Goal: Register for event/course

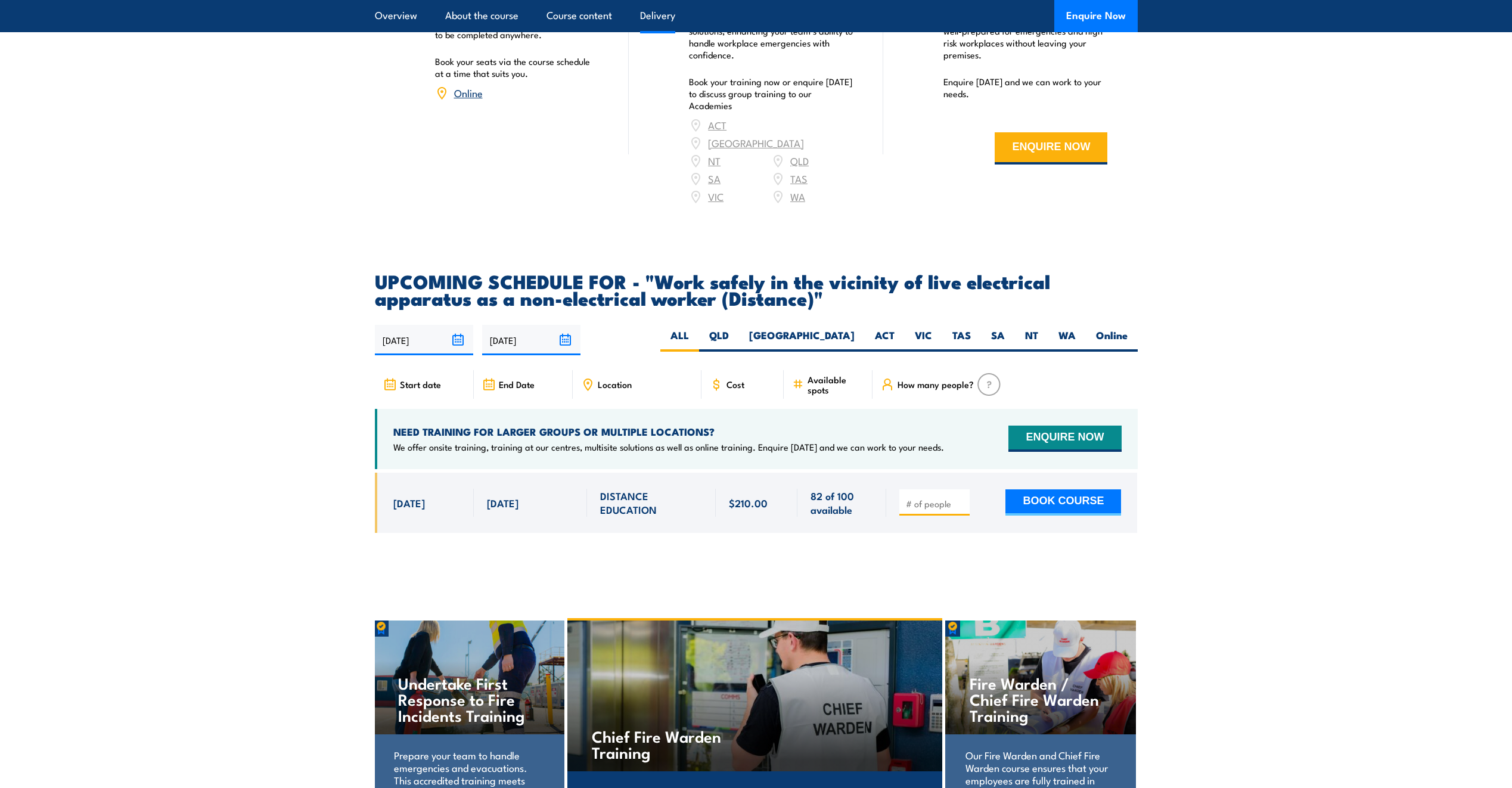
scroll to position [1747, 0]
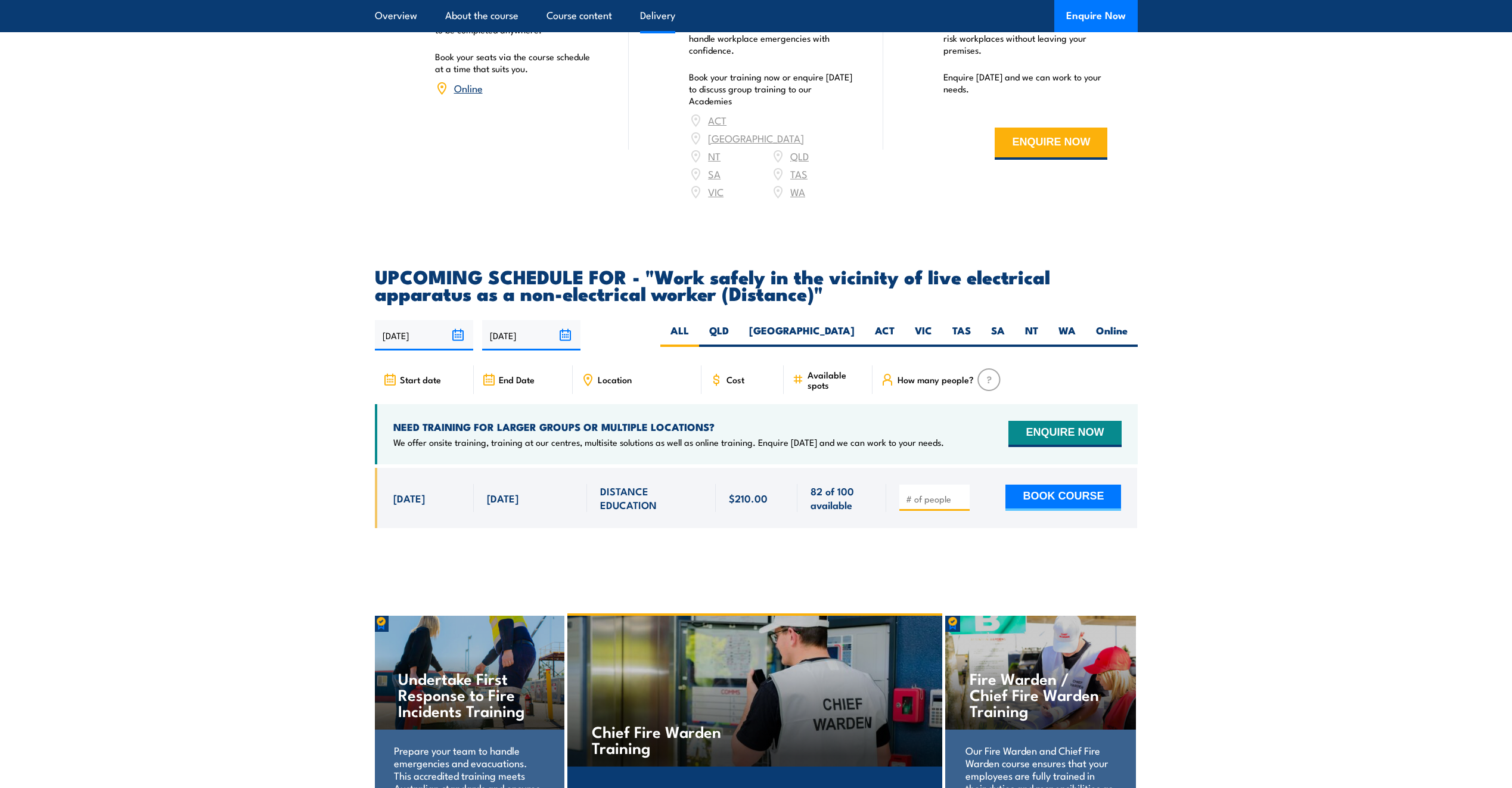
click at [940, 505] on input "number" at bounding box center [936, 499] width 60 height 12
click at [963, 502] on input "1" at bounding box center [936, 499] width 60 height 12
click at [963, 502] on input "2" at bounding box center [936, 499] width 60 height 12
click at [963, 502] on input "3" at bounding box center [936, 499] width 60 height 12
type input "4"
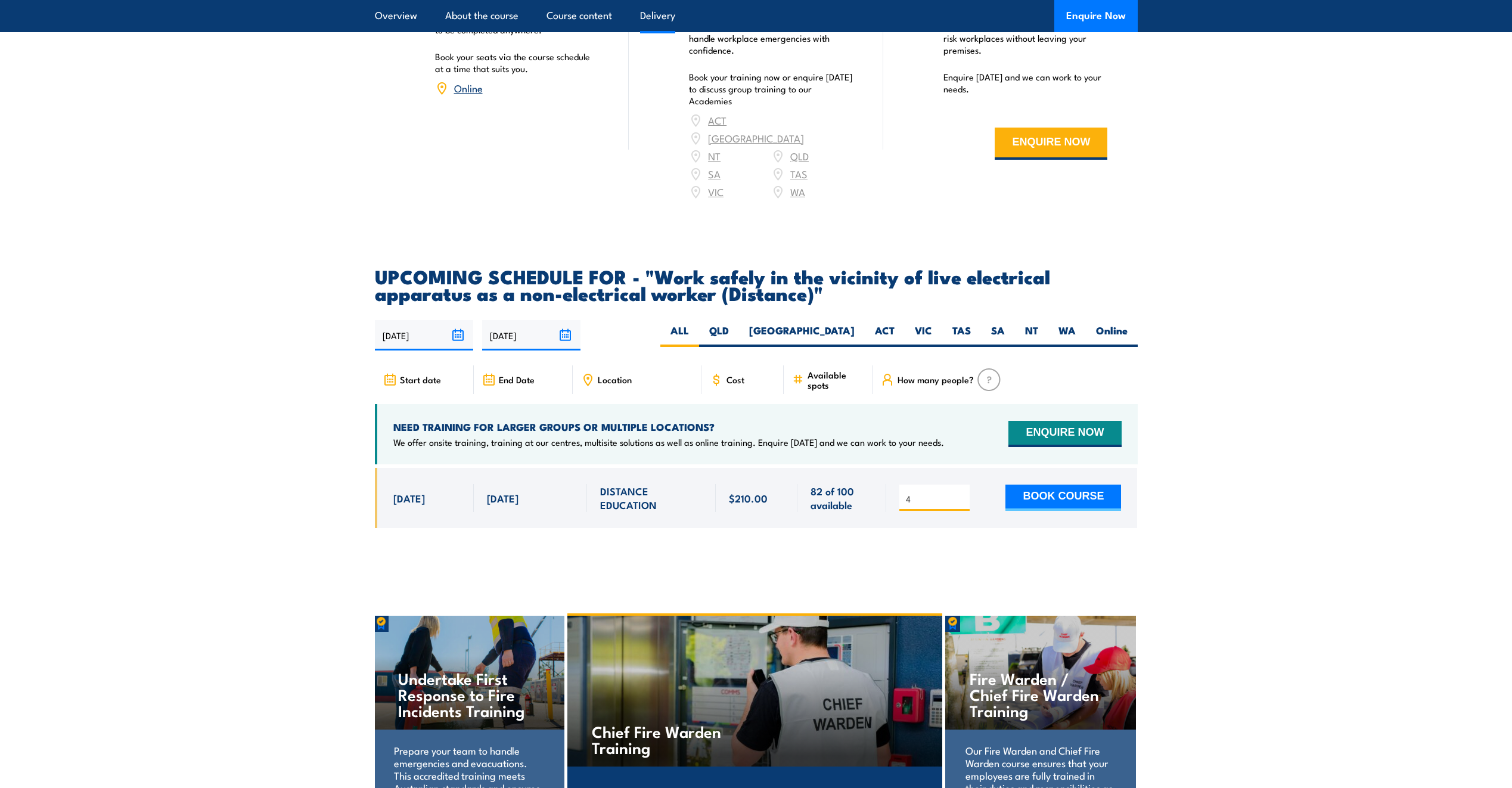
click at [963, 502] on input "4" at bounding box center [936, 499] width 60 height 12
click at [1065, 507] on button "BOOK COURSE" at bounding box center [1063, 498] width 116 height 26
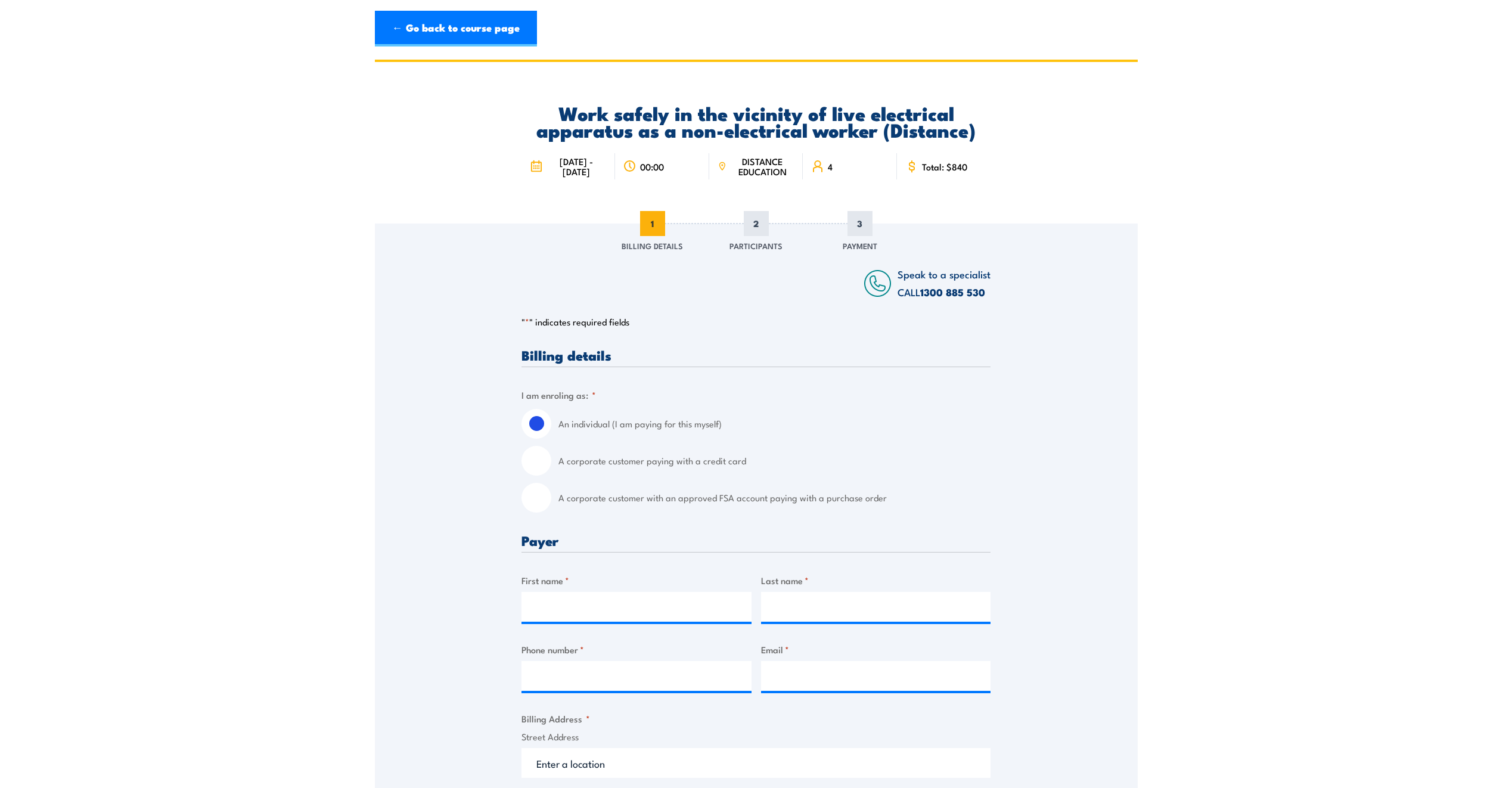
click at [540, 459] on input "A corporate customer paying with a credit card" at bounding box center [536, 460] width 30 height 30
radio input "true"
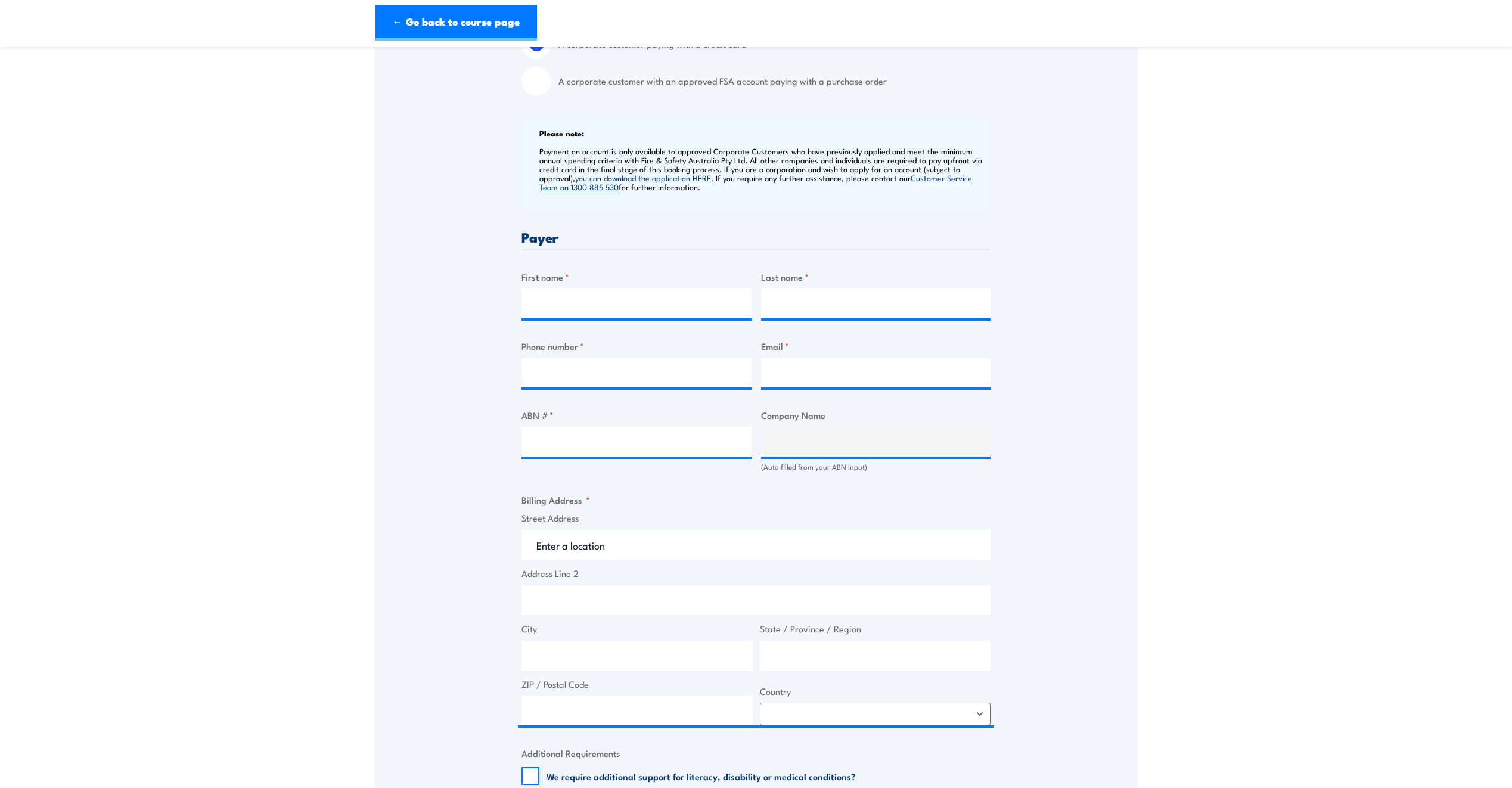
scroll to position [419, 0]
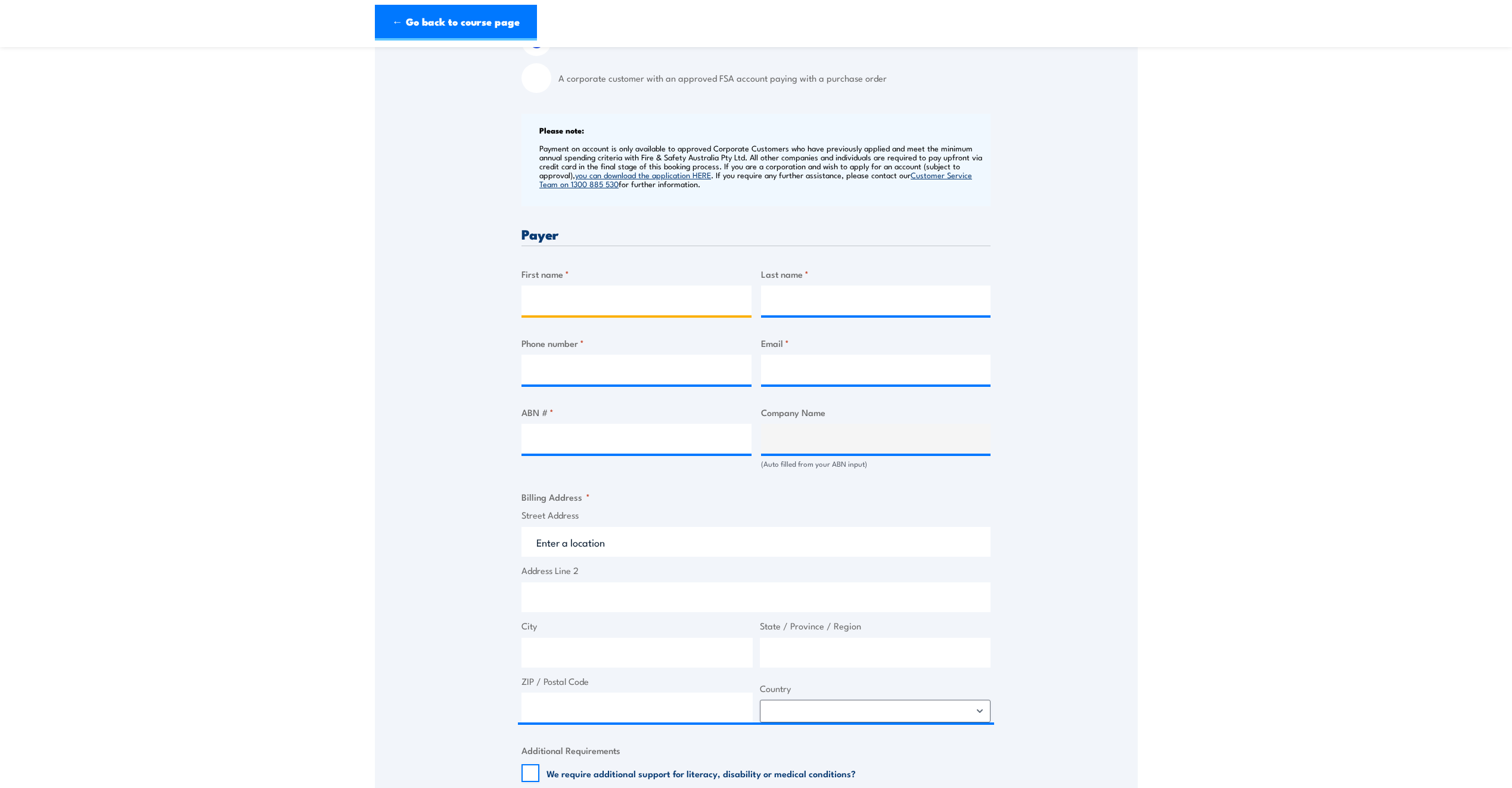
click at [560, 298] on input "First name *" at bounding box center [637, 300] width 230 height 30
type input "Wayne"
click at [793, 308] on input "Last name *" at bounding box center [876, 300] width 230 height 30
type input "Kemp"
click at [609, 370] on input "Phone number *" at bounding box center [637, 369] width 230 height 30
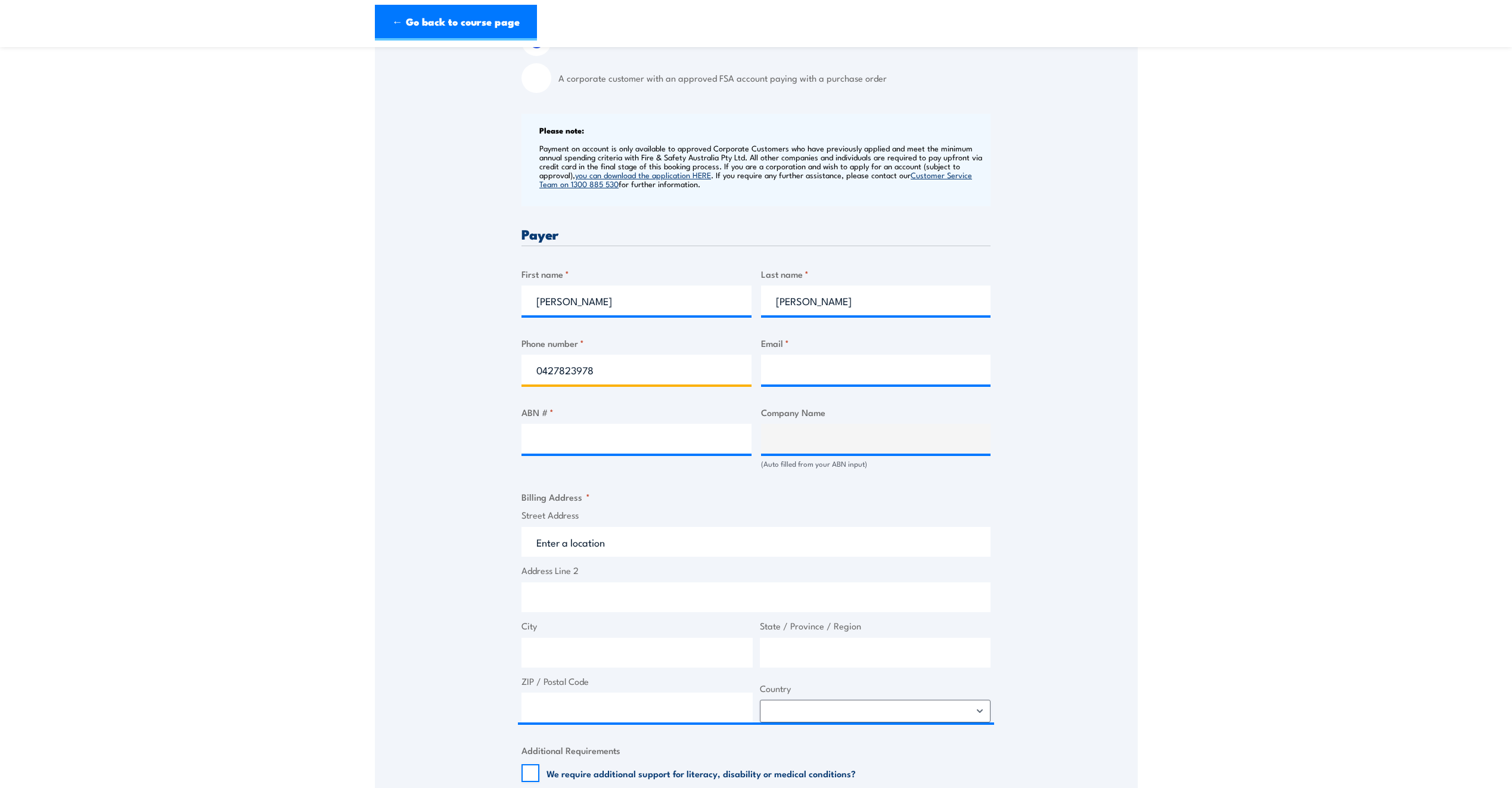
type input "0427823978"
click at [824, 369] on input "Email *" at bounding box center [876, 369] width 230 height 30
drag, startPoint x: 577, startPoint y: 296, endPoint x: 446, endPoint y: 304, distance: 131.2
click at [446, 304] on div "Speak to a specialist CALL 1300 885 530 CALL 1300 885 530 " * " indicates requi…" at bounding box center [756, 400] width 763 height 1192
type input "Emma"
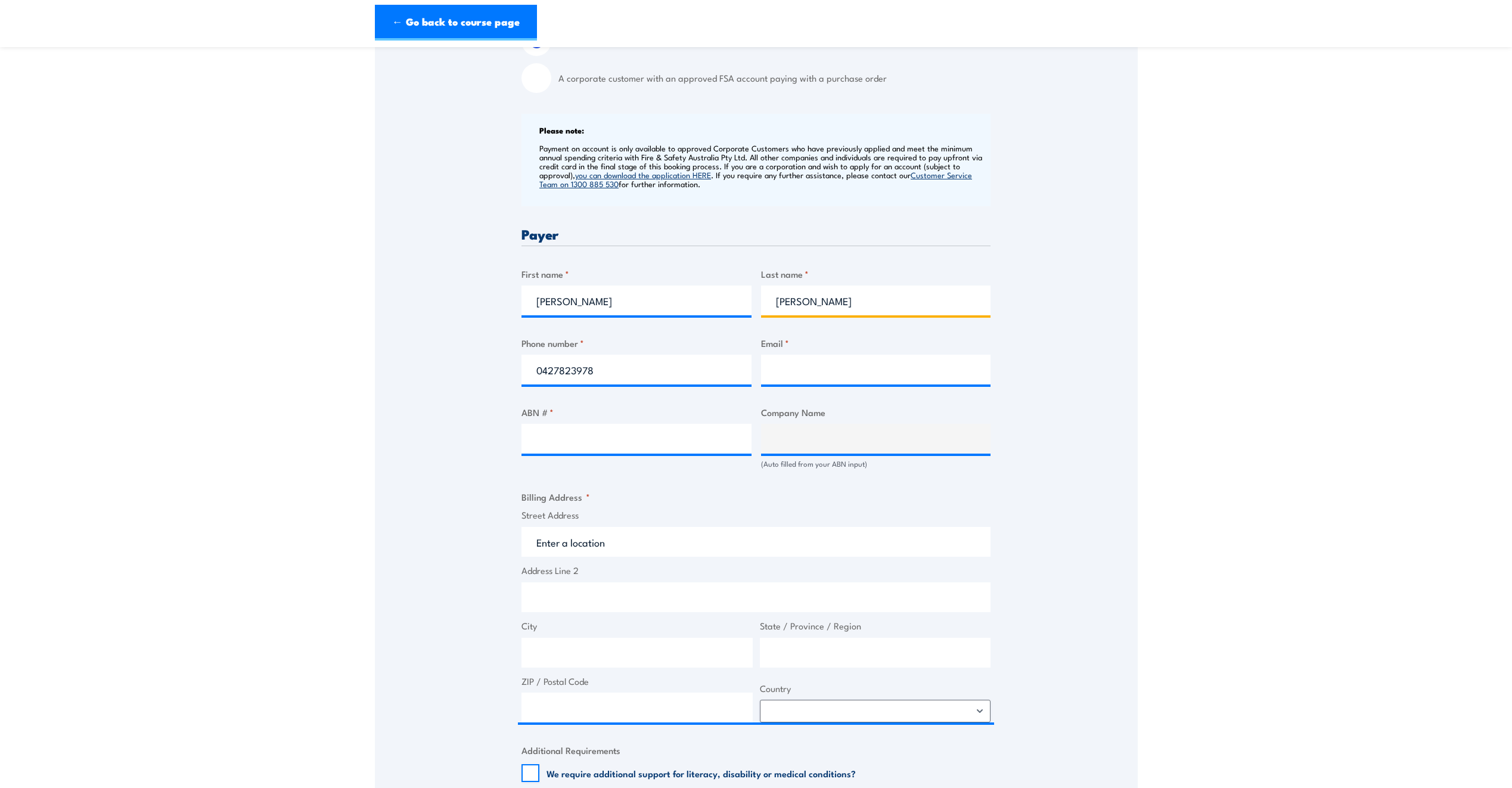
drag, startPoint x: 830, startPoint y: 300, endPoint x: 630, endPoint y: 298, distance: 200.0
click at [630, 298] on div "Billing details I am enroling as: * An individual (I am paying for this myself)…" at bounding box center [756, 460] width 469 height 1063
type input "McFarlane"
click at [775, 366] on input "Email *" at bounding box center [876, 369] width 230 height 30
type input "emcfarlane@ahrens.com.au"
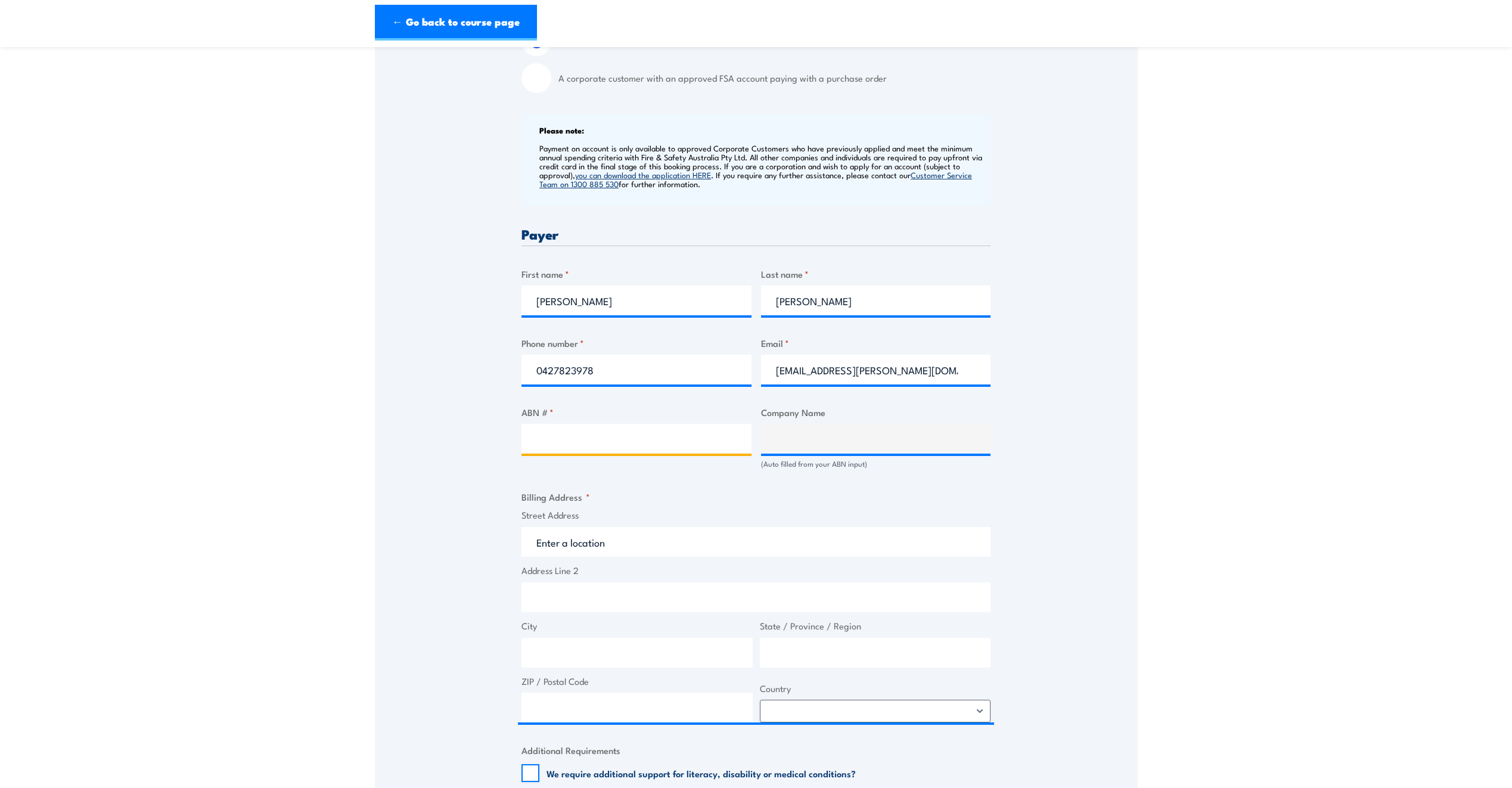
click at [614, 431] on input "ABN # *" at bounding box center [637, 438] width 230 height 30
click at [573, 441] on input "ABN # *" at bounding box center [637, 438] width 230 height 30
type input "40085501051"
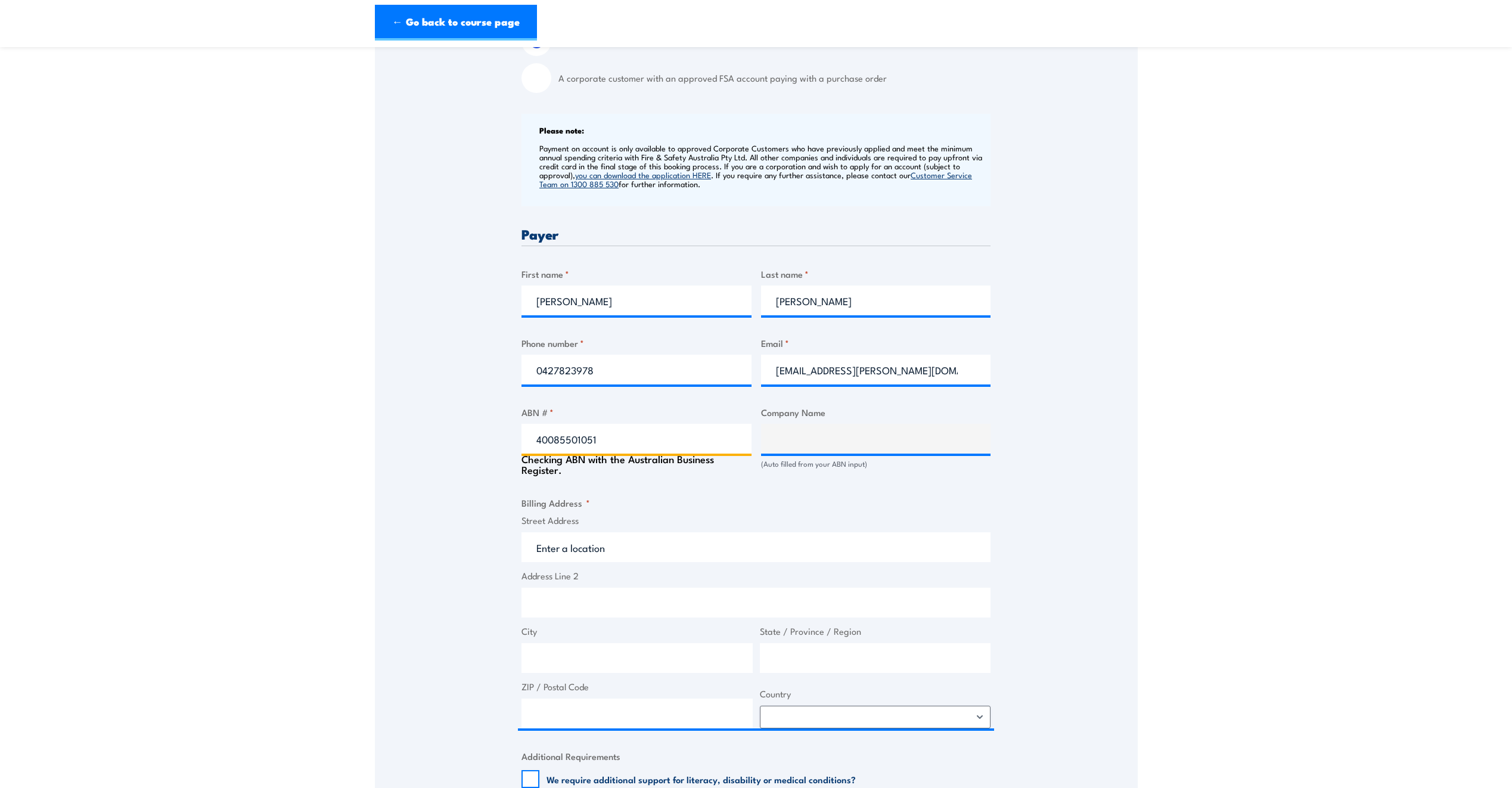
type input "AHRENS OLYMPIC DAM PTY LTD"
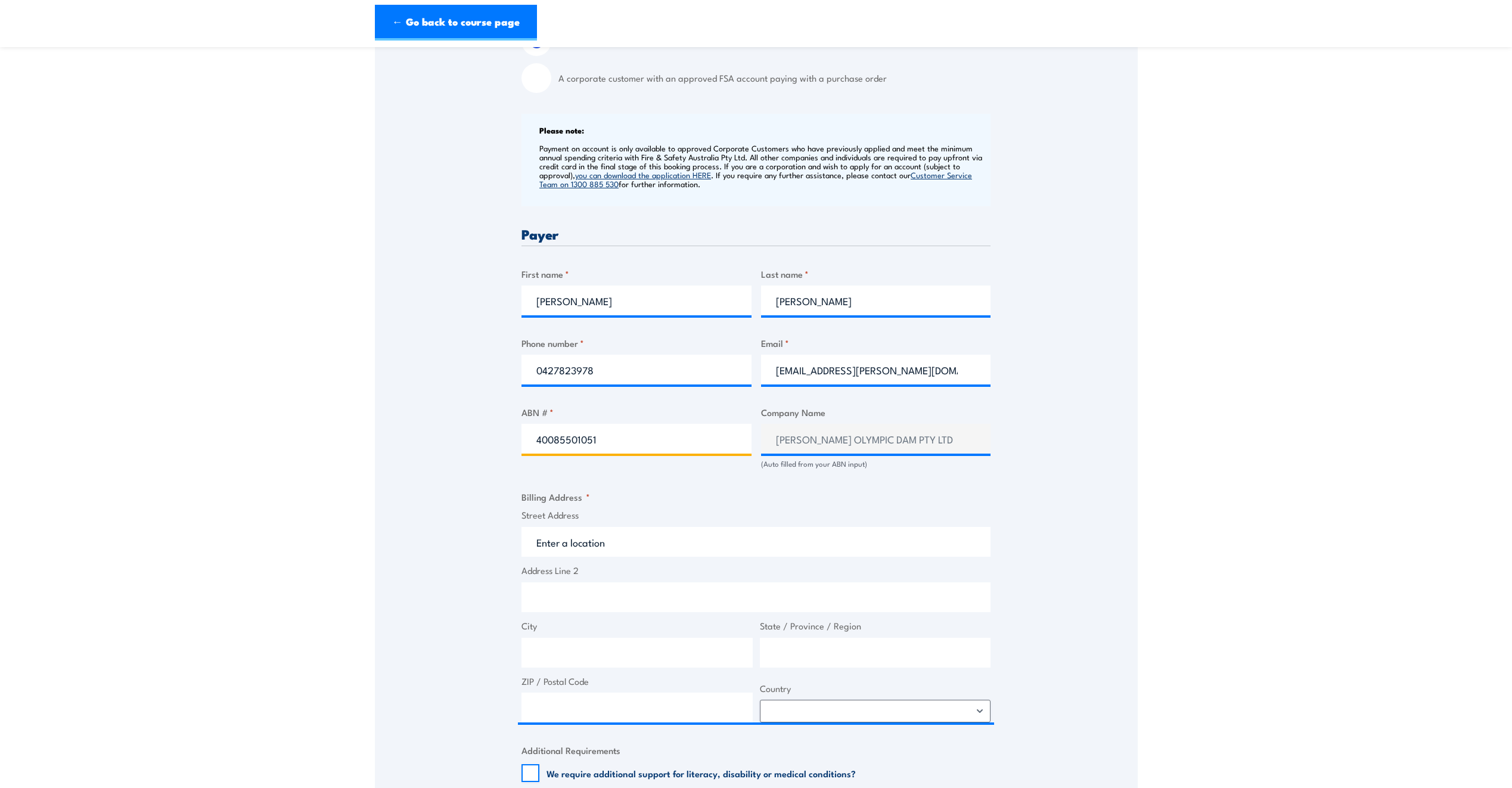
type input "40085501051"
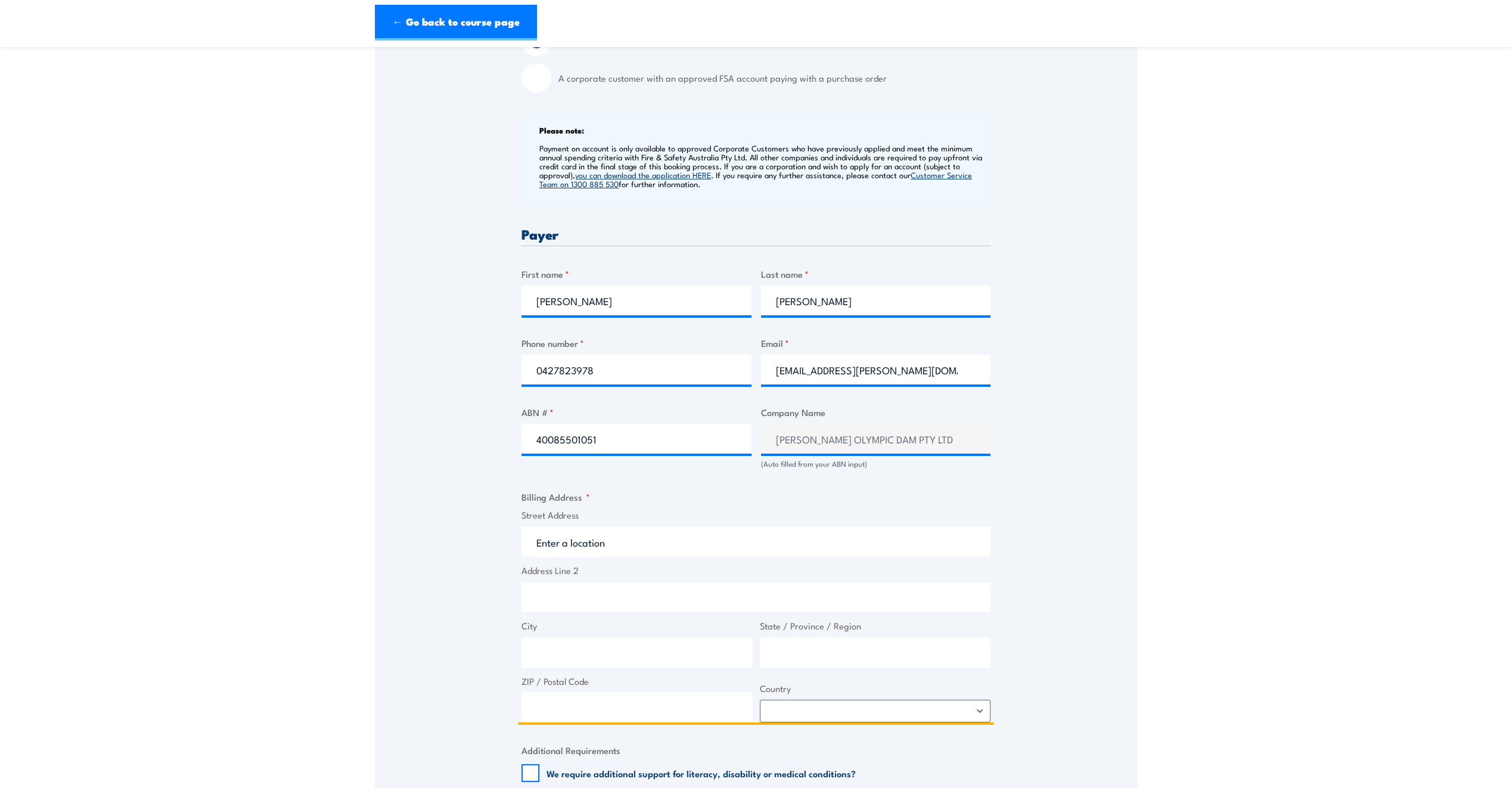
click at [545, 544] on input "Street Address" at bounding box center [756, 541] width 469 height 30
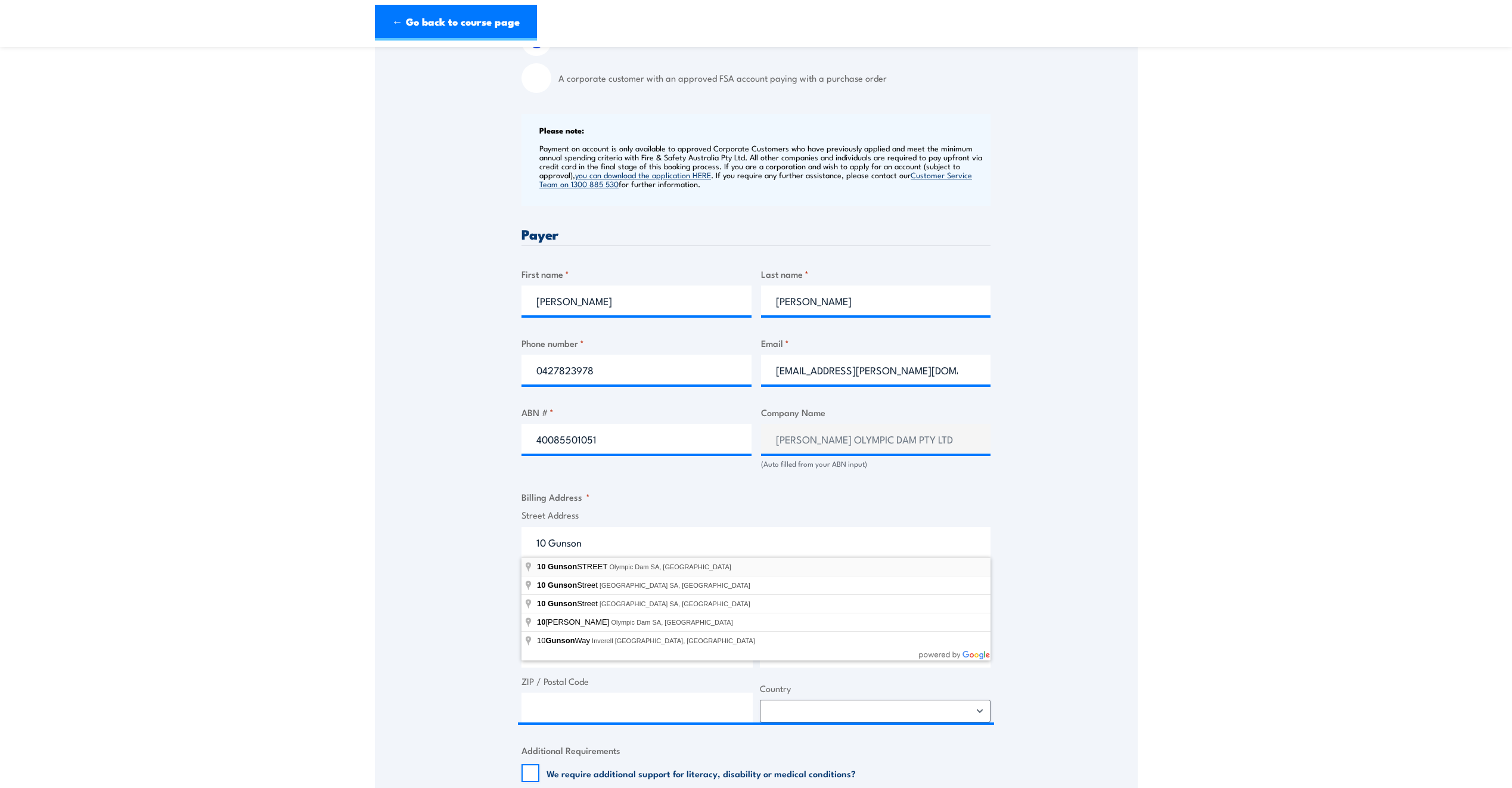
type input "10 Gunson STREET, Olympic Dam SA, Australia"
type input "10 Gunson St"
type input "Olympic Dam"
type input "South Australia"
type input "5725"
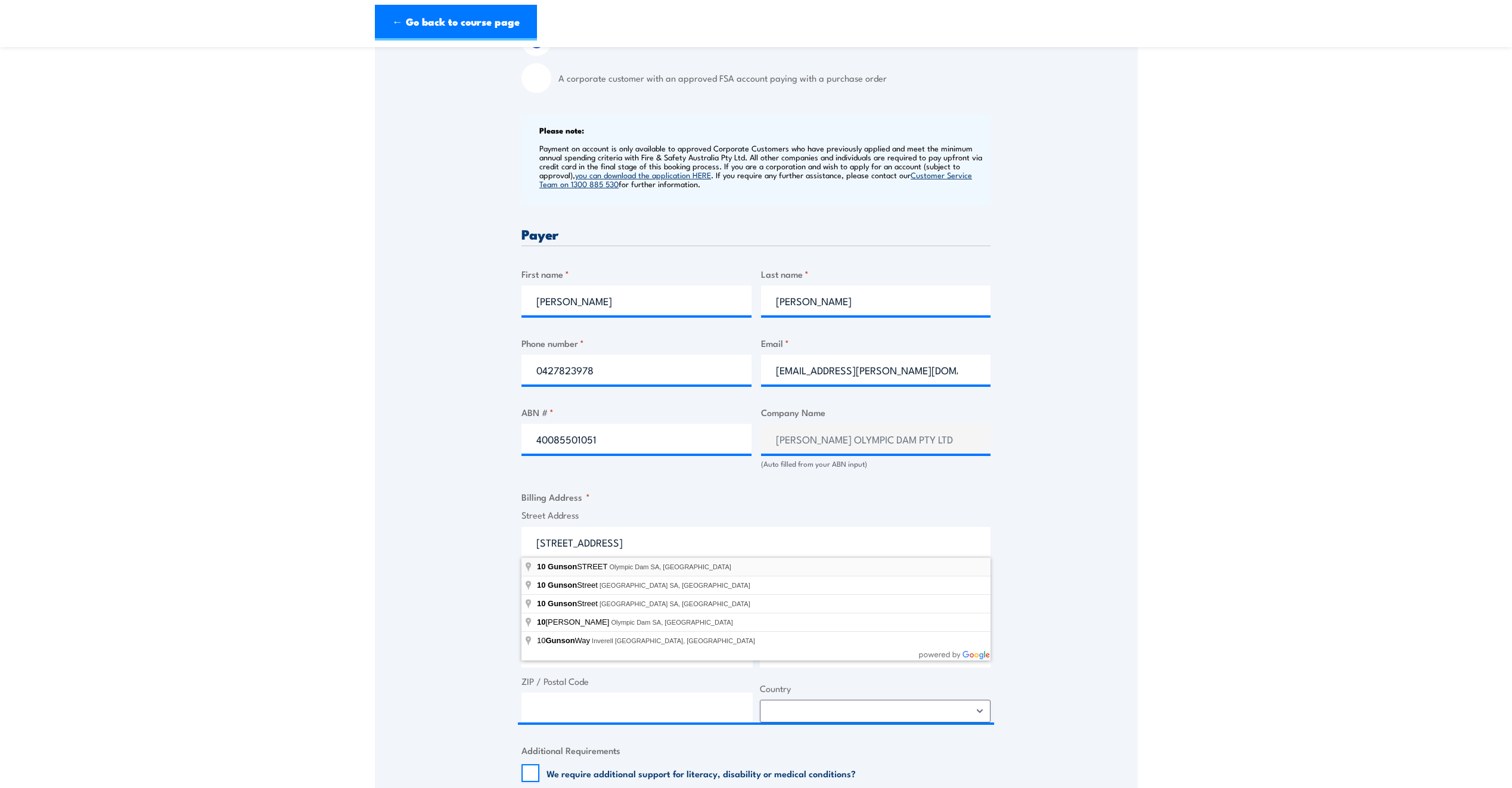
select select "Australia"
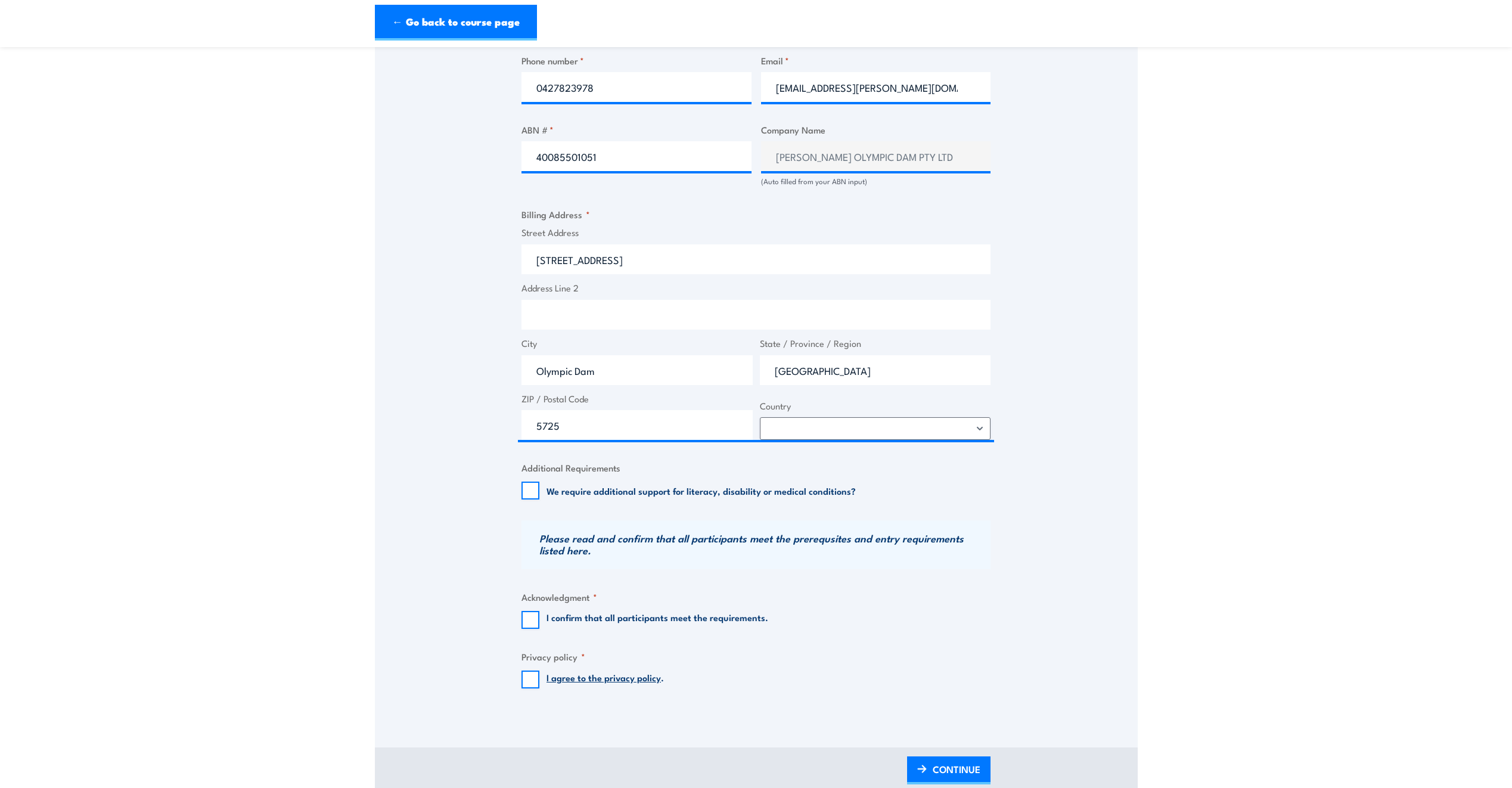
scroll to position [705, 0]
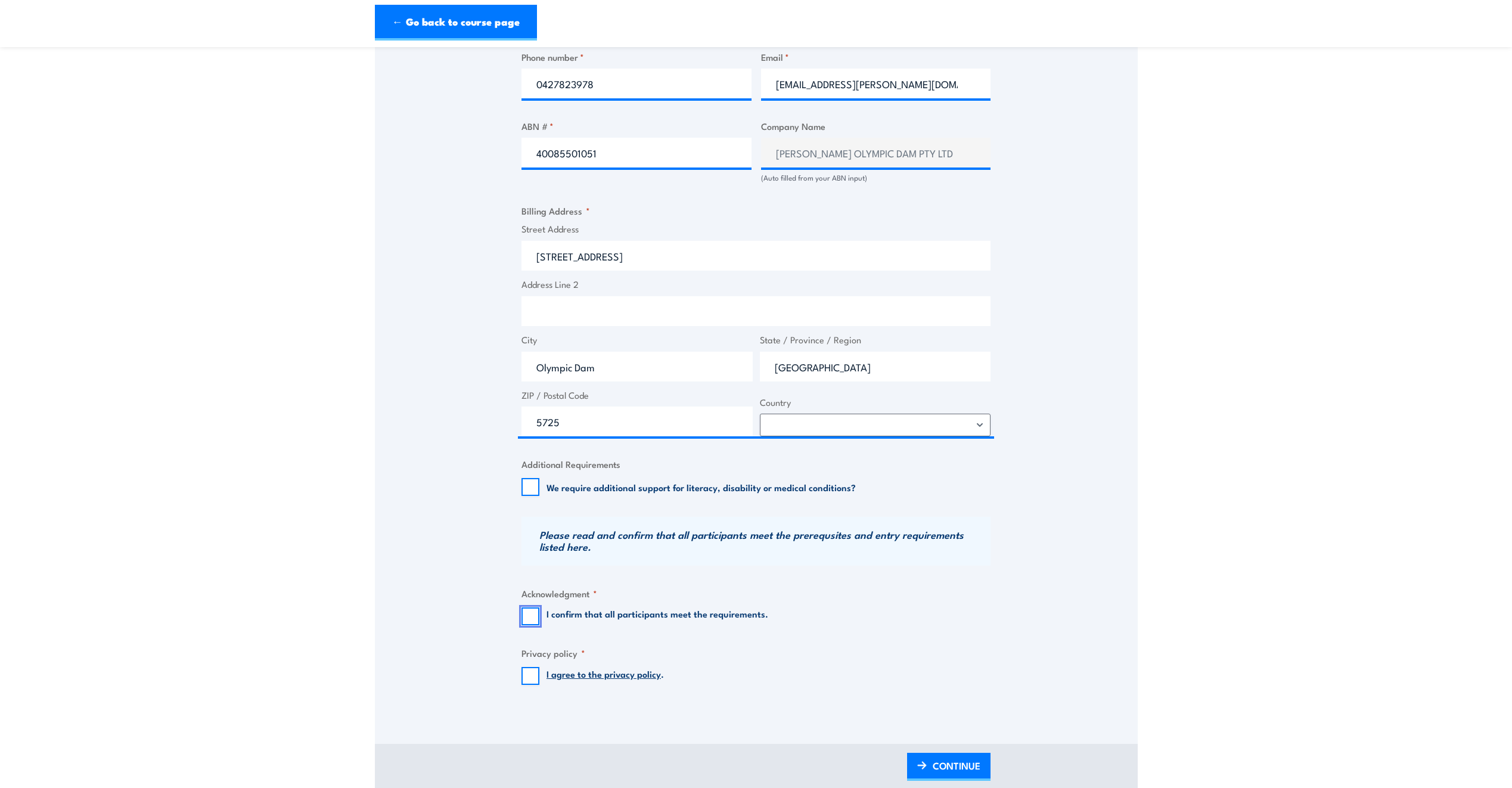
click at [532, 611] on input "I confirm that all participants meet the requirements." at bounding box center [530, 616] width 18 height 18
checkbox input "true"
click at [531, 678] on input "I agree to the privacy policy ." at bounding box center [530, 676] width 18 height 18
checkbox input "true"
click at [947, 766] on span "CONTINUE" at bounding box center [957, 766] width 48 height 32
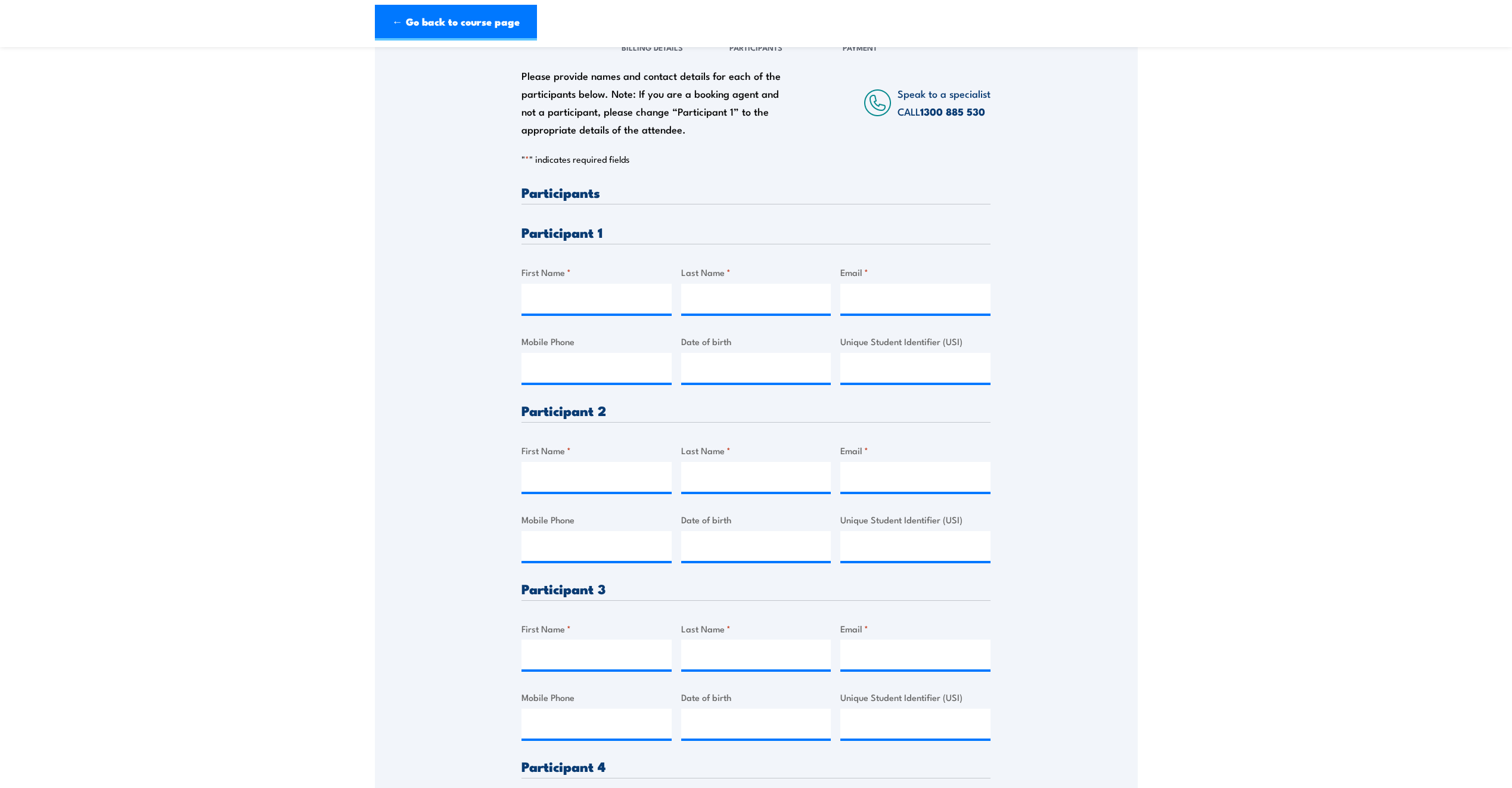
scroll to position [200, 0]
click at [603, 297] on input "First Name *" at bounding box center [596, 297] width 150 height 30
type input "Michael"
click at [723, 308] on input "Last Name *" at bounding box center [756, 297] width 150 height 30
type input "Andriessen"
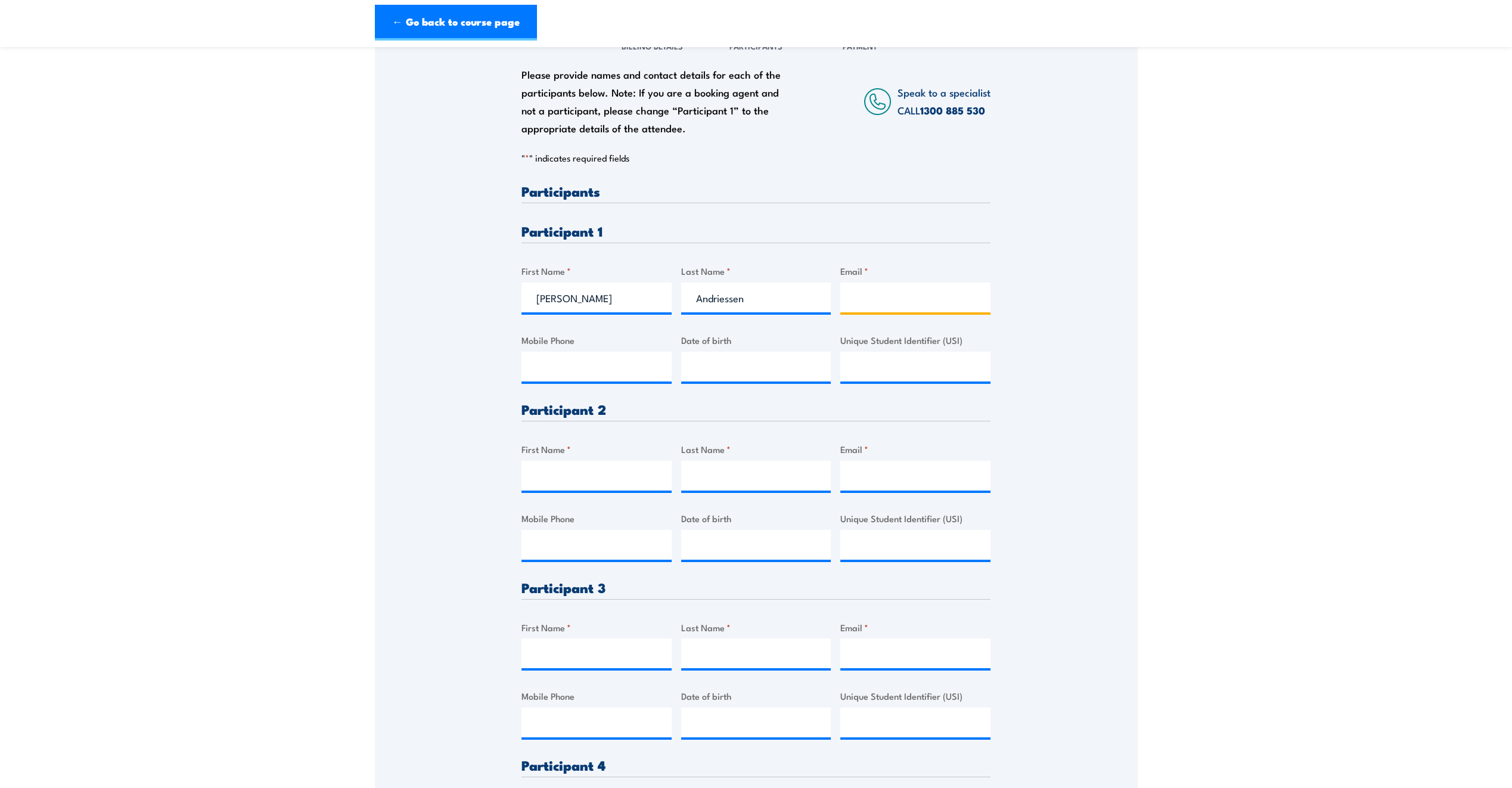
click at [908, 301] on input "Email *" at bounding box center [915, 297] width 150 height 30
type input "mandriessen@ahrens.com.au"
click at [606, 363] on input "Mobile Phone" at bounding box center [596, 366] width 150 height 30
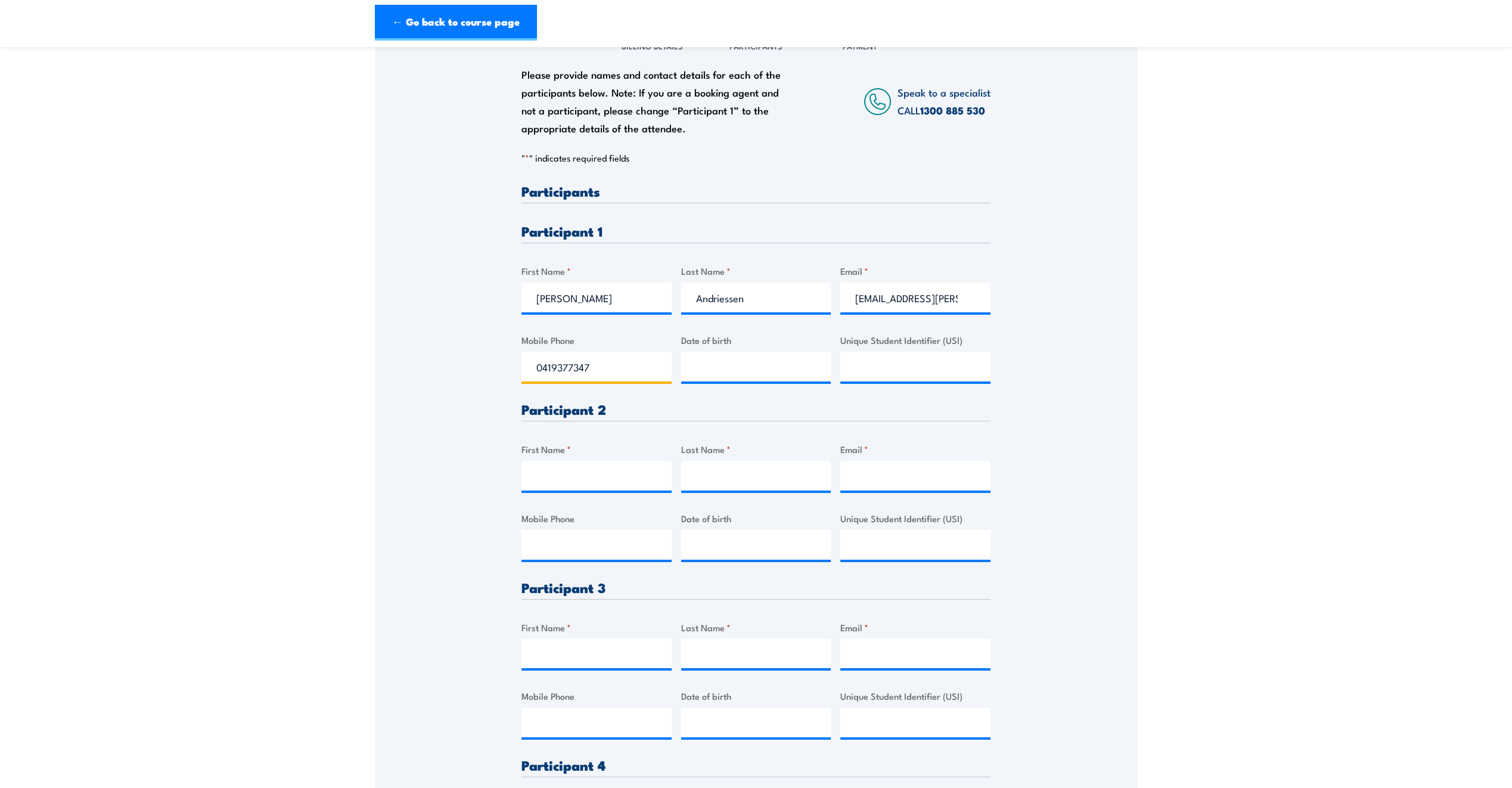
type input "0419377347"
click at [577, 476] on input "First Name *" at bounding box center [596, 475] width 150 height 30
click at [613, 477] on input "First Name *" at bounding box center [596, 475] width 150 height 30
type input "Mathew"
click at [704, 476] on input "Last Name *" at bounding box center [756, 475] width 150 height 30
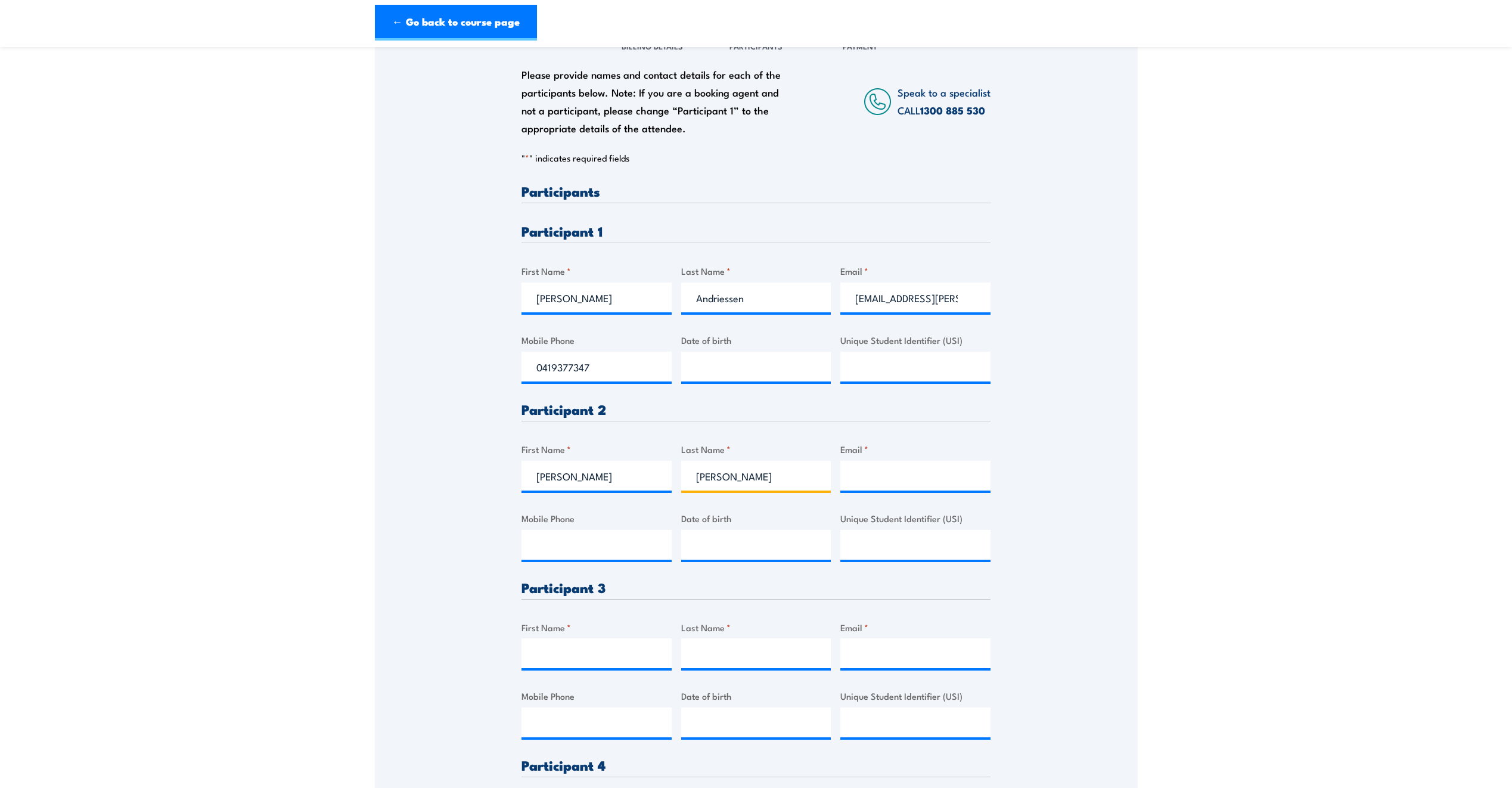
type input "Hayden"
click at [868, 474] on input "Email *" at bounding box center [915, 475] width 150 height 30
type input "mhayden@ahrens.com.au"
click at [639, 548] on input "Mobile Phone" at bounding box center [596, 545] width 150 height 30
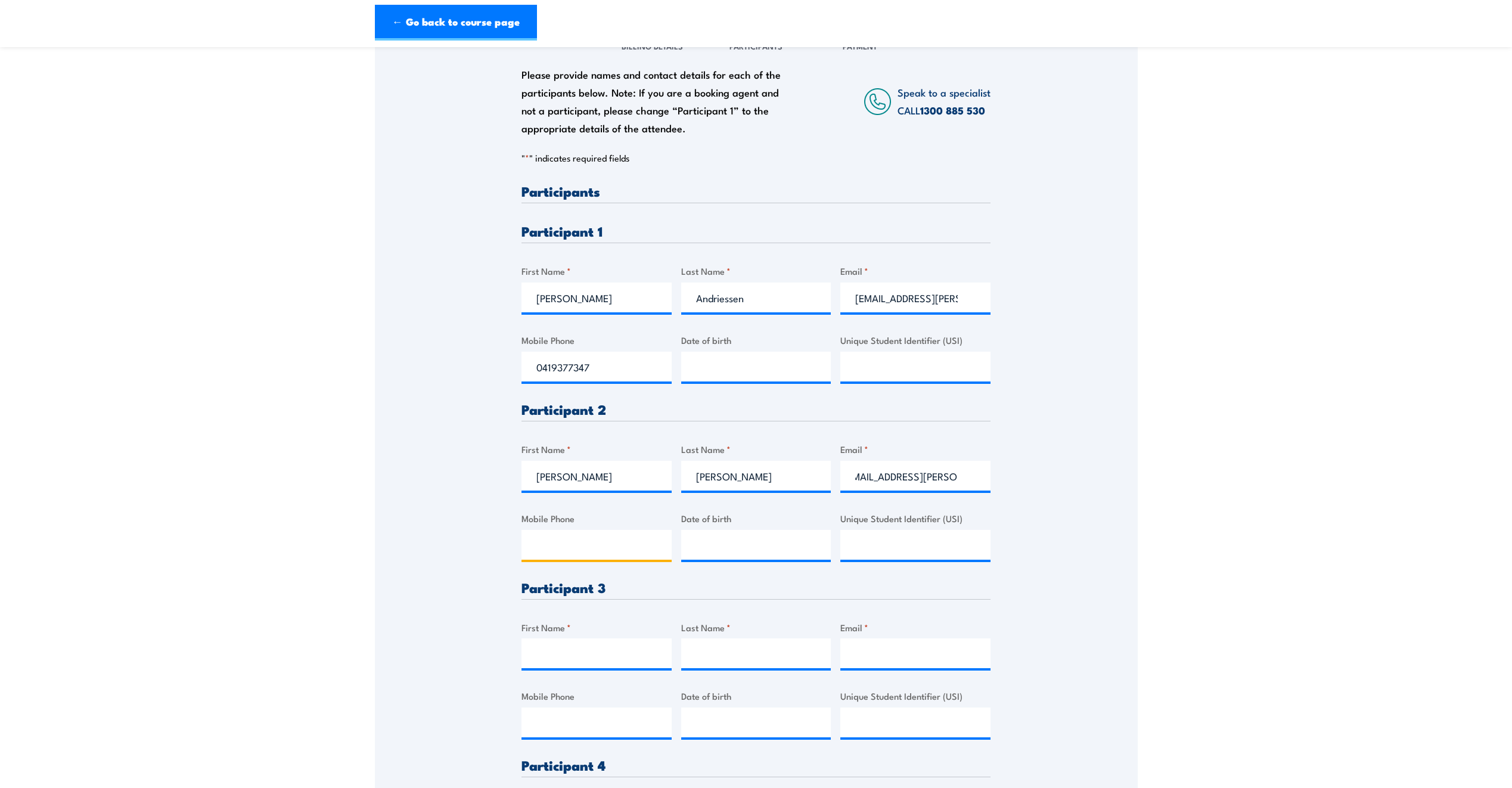
scroll to position [0, 0]
click at [555, 539] on input "Mobile Phone" at bounding box center [596, 545] width 150 height 30
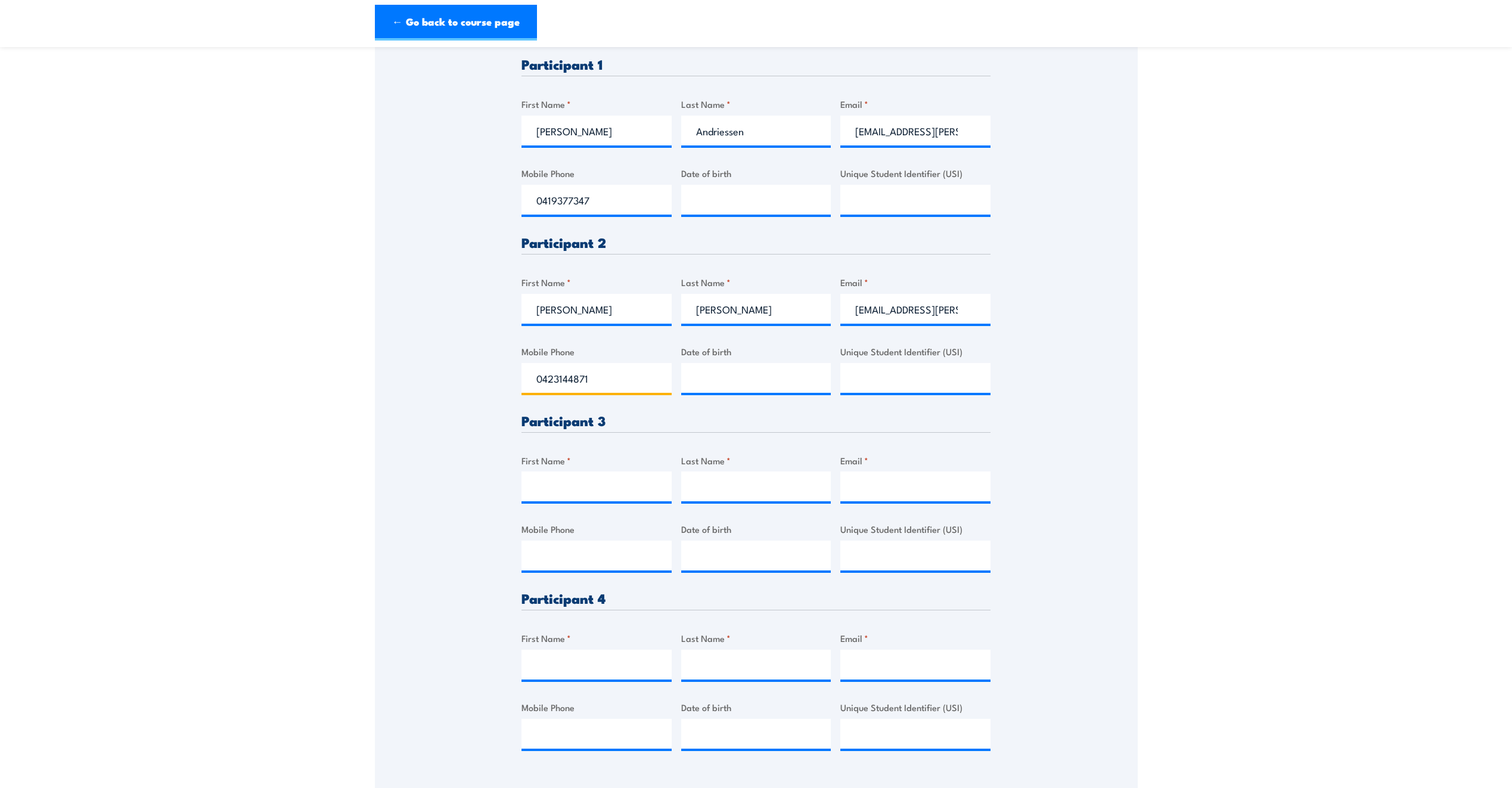
scroll to position [390, 0]
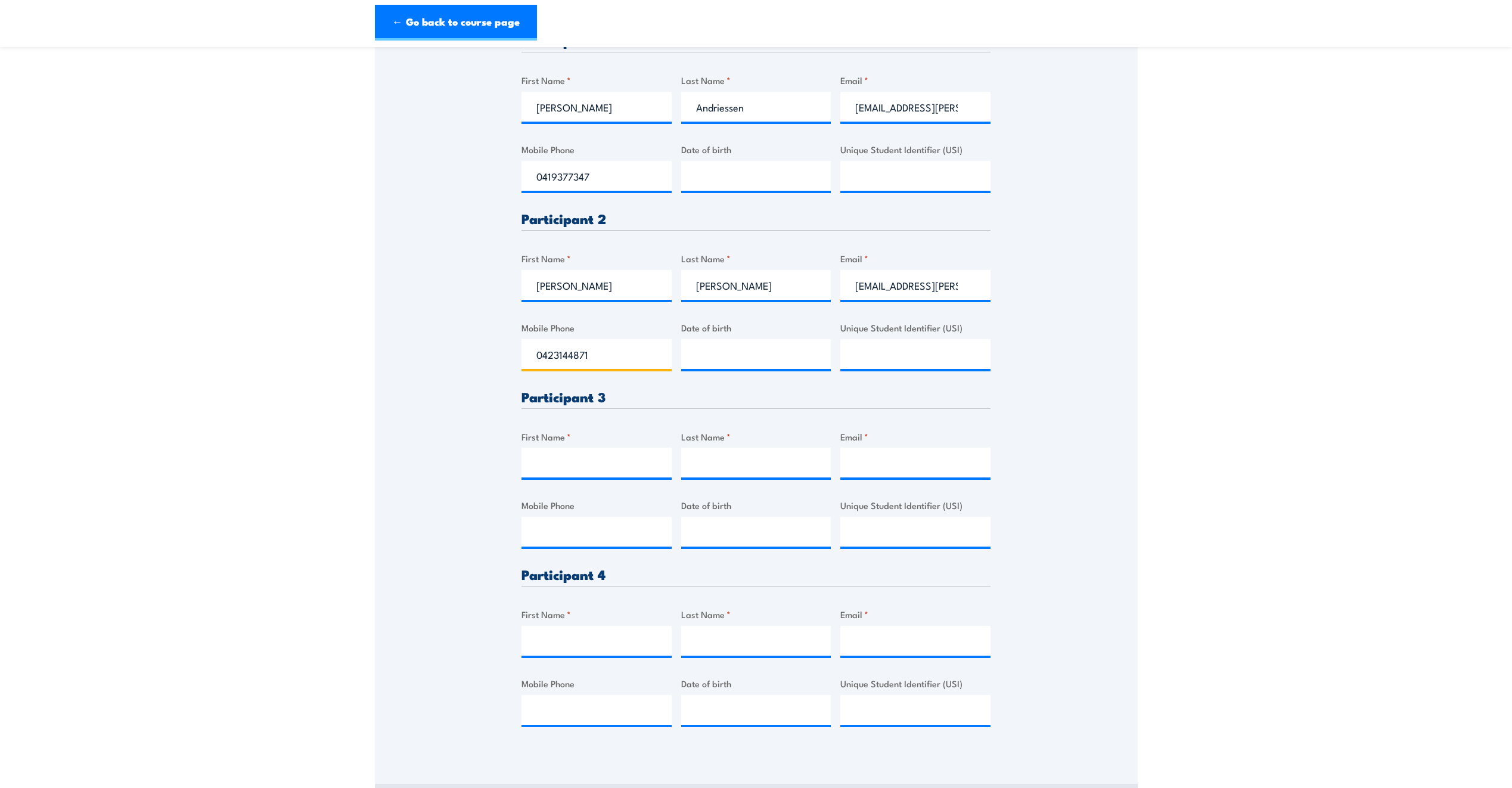
type input "0423144871"
click at [547, 459] on input "First Name *" at bounding box center [596, 462] width 150 height 30
type input "Bryce"
click at [710, 455] on input "Last Name *" at bounding box center [756, 462] width 150 height 30
type input "Smith"
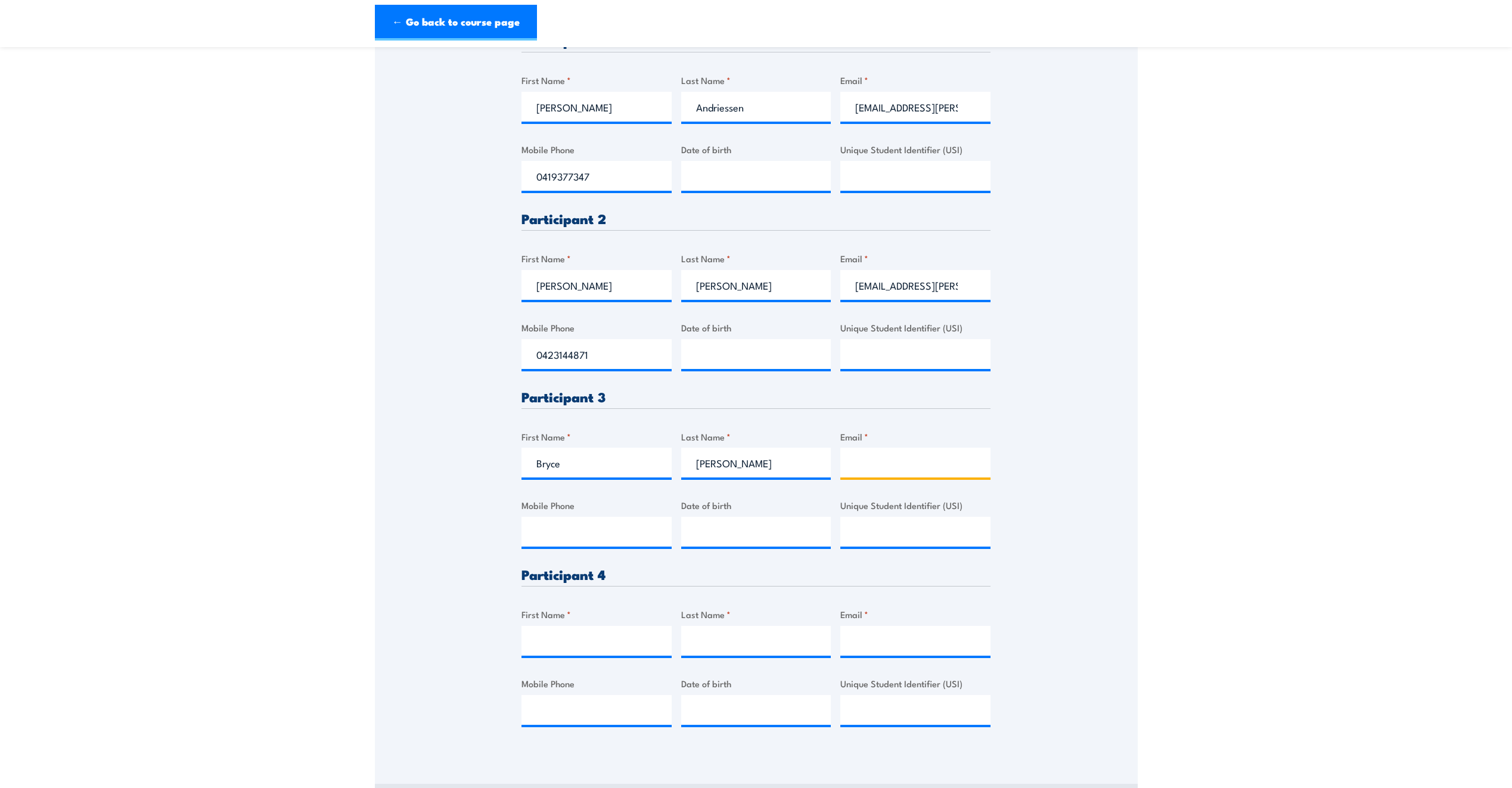
click at [888, 453] on input "Email *" at bounding box center [915, 462] width 150 height 30
type input "smith.bryce3232@outlook.com"
click at [569, 526] on input "Mobile Phone" at bounding box center [596, 531] width 150 height 30
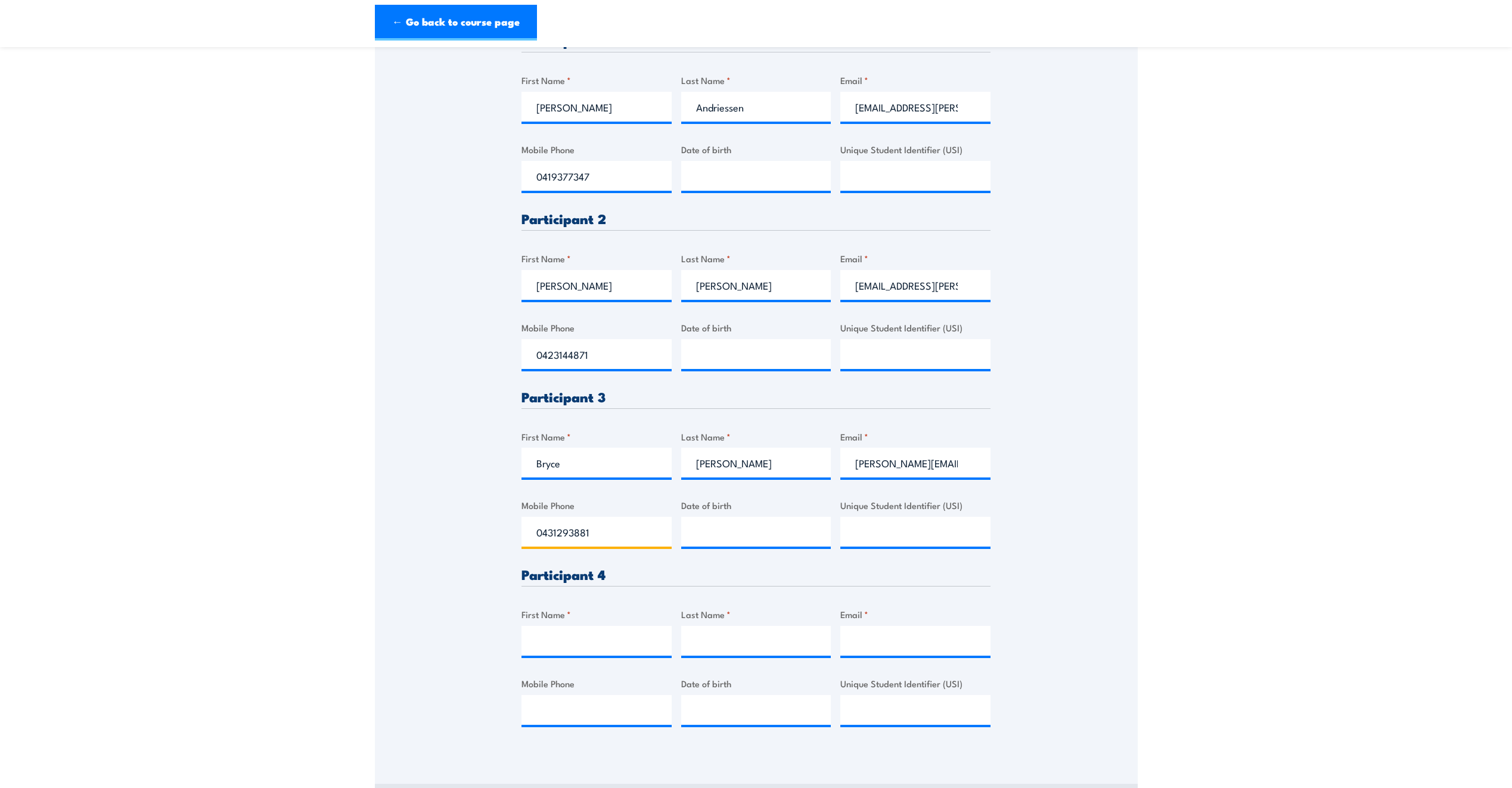
type input "0431293881"
click at [588, 646] on input "First Name *" at bounding box center [596, 640] width 150 height 30
click at [600, 646] on input "First Name *" at bounding box center [596, 640] width 150 height 30
type input "Samuel"
type input "West"
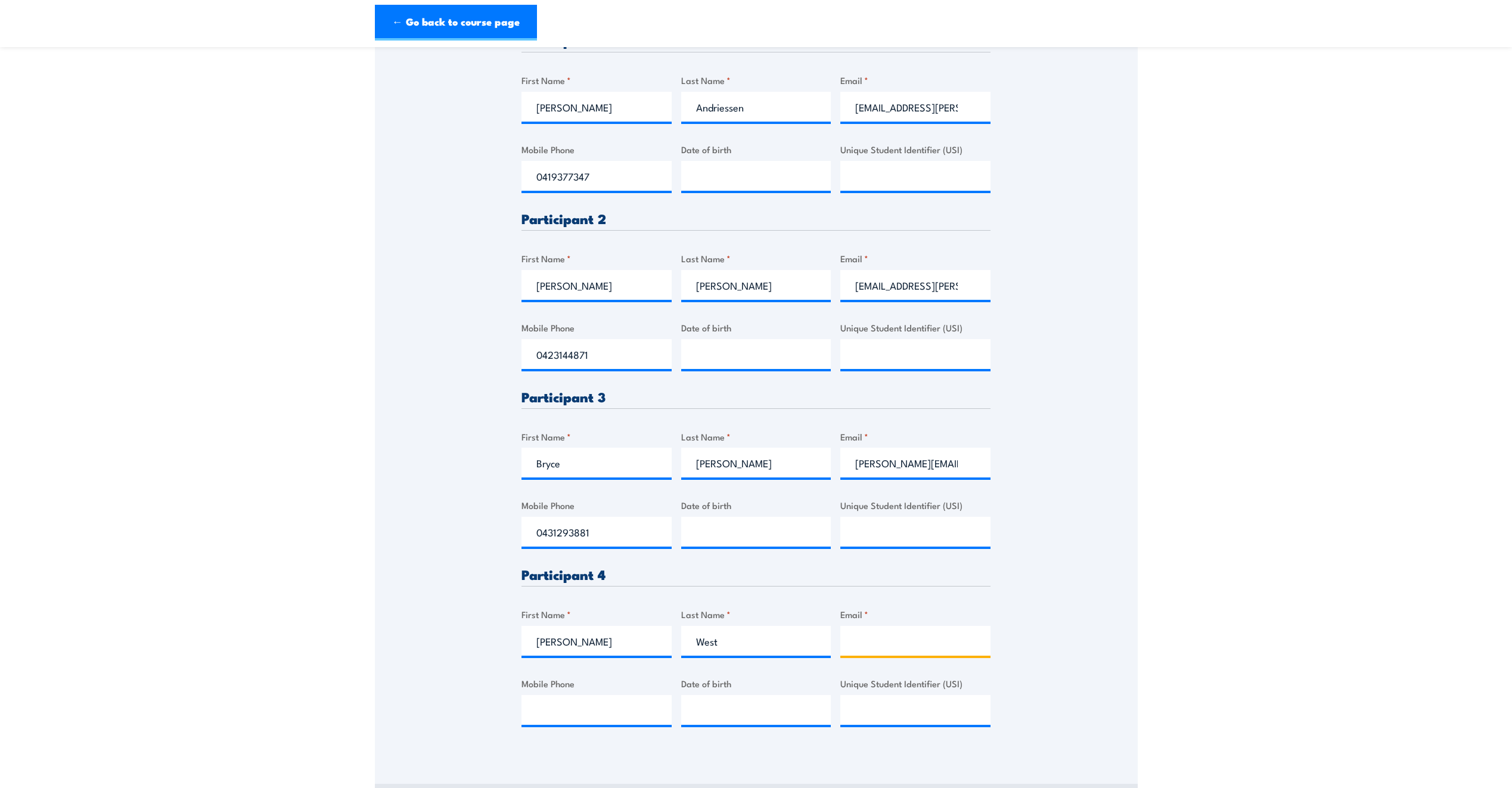
type input "west91@live.com.au"
drag, startPoint x: 602, startPoint y: 717, endPoint x: 490, endPoint y: 708, distance: 112.4
click at [490, 708] on div "Please provide names and contact details for each of the participants below. No…" at bounding box center [756, 292] width 763 height 917
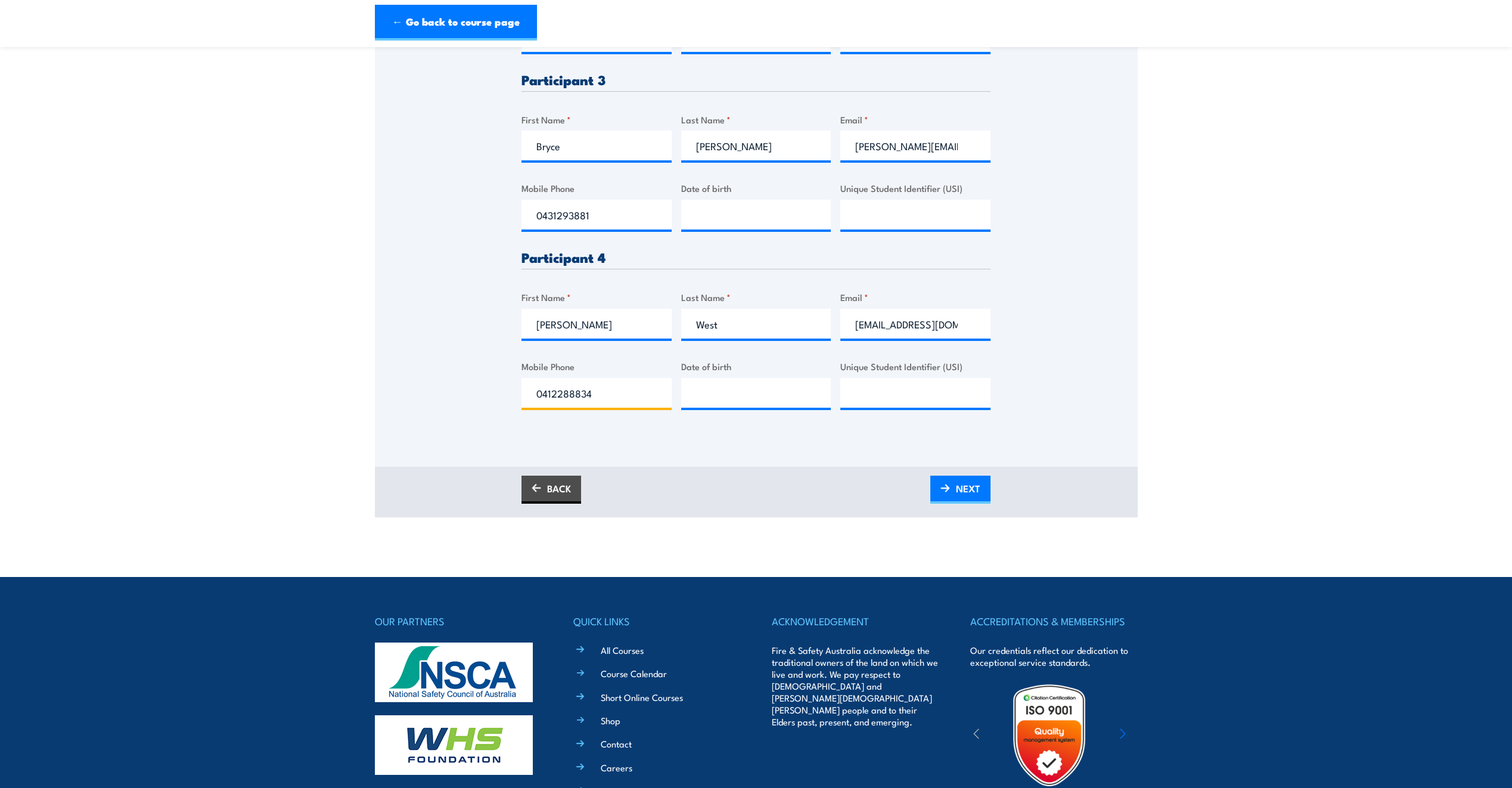
scroll to position [713, 0]
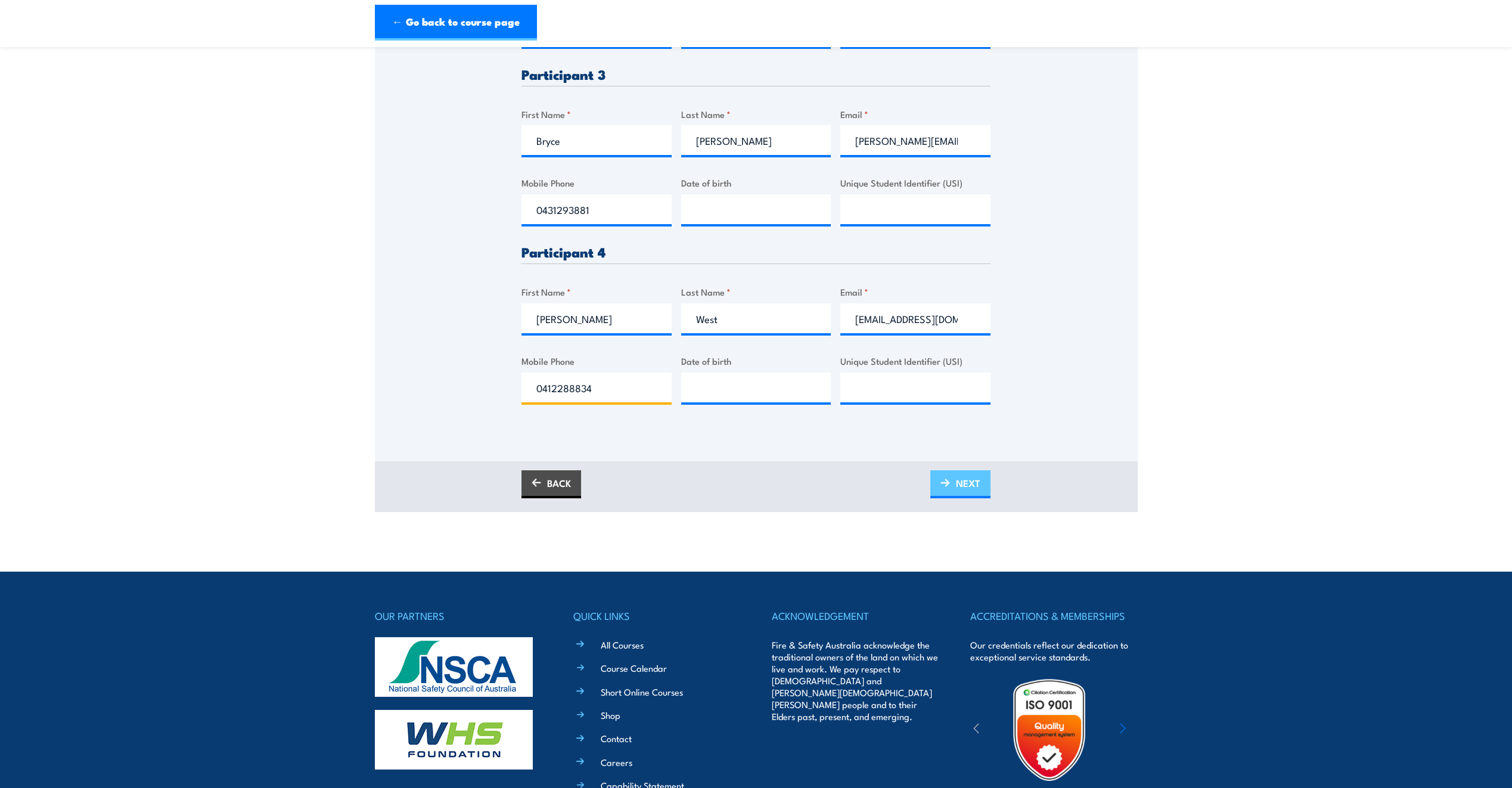
type input "0412288834"
click at [960, 477] on span "NEXT" at bounding box center [968, 483] width 24 height 32
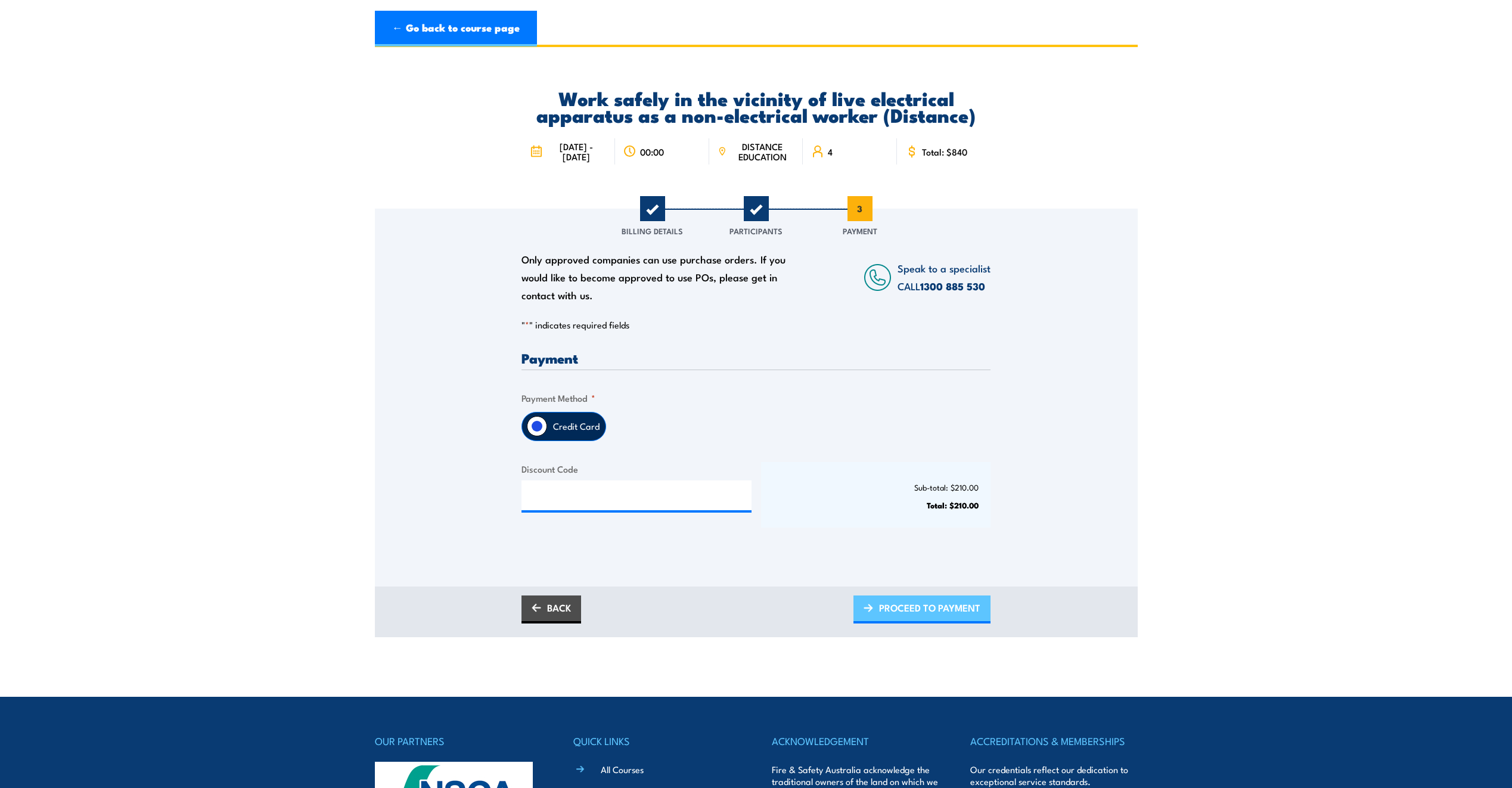
scroll to position [0, 0]
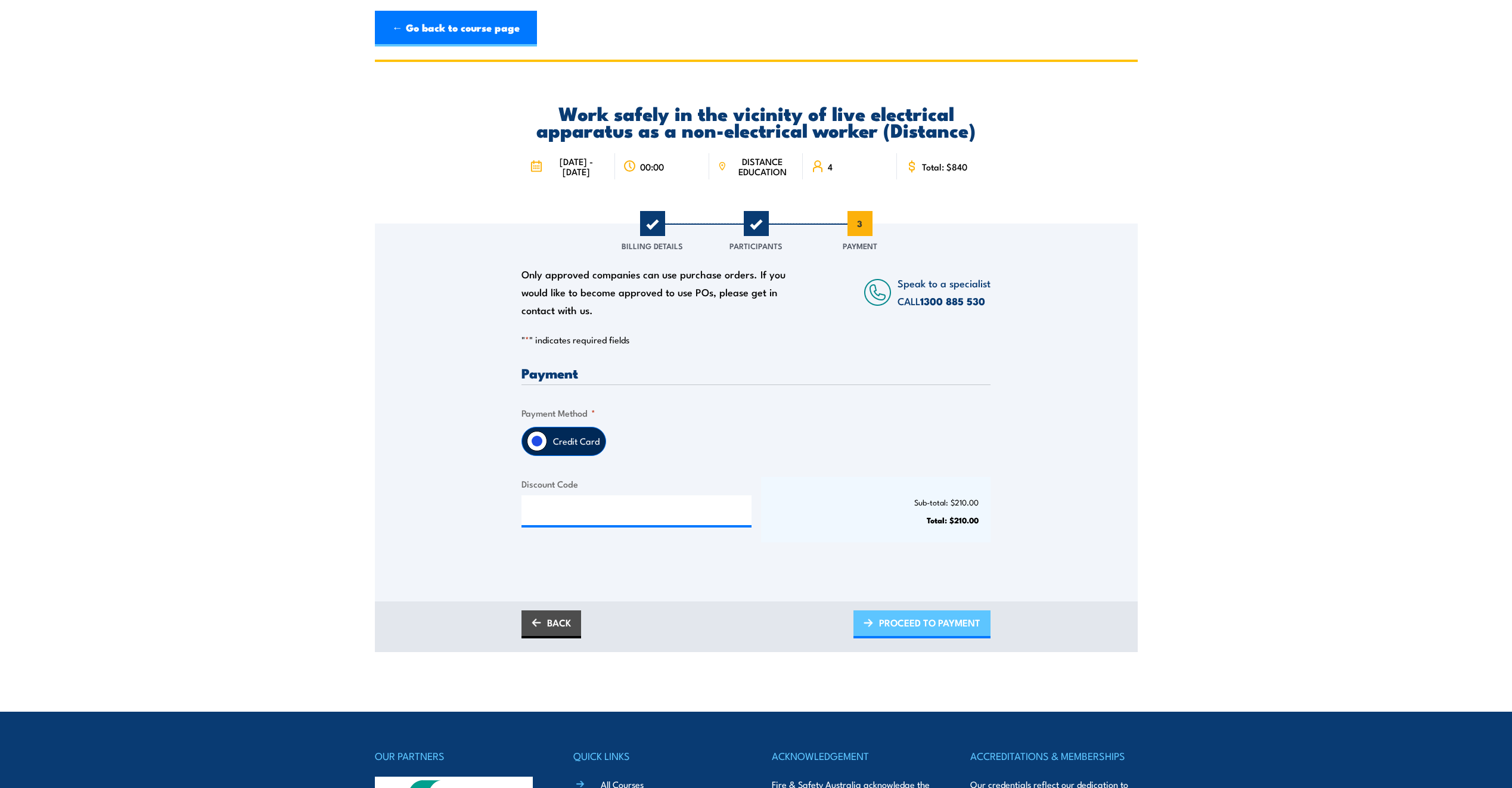
click at [954, 617] on span "PROCEED TO PAYMENT" at bounding box center [930, 623] width 101 height 32
